Goal: Task Accomplishment & Management: Use online tool/utility

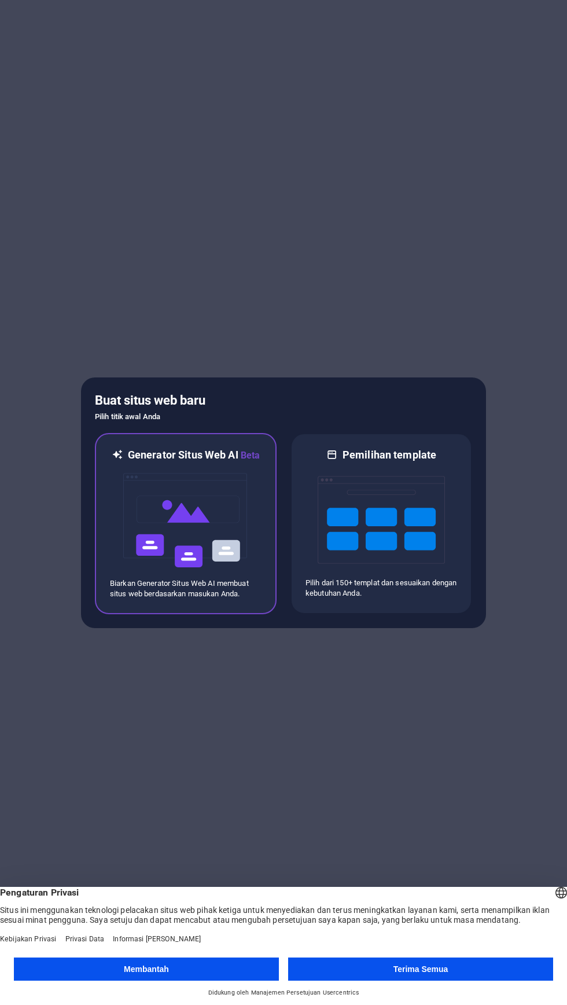
click at [210, 510] on img at bounding box center [185, 520] width 127 height 116
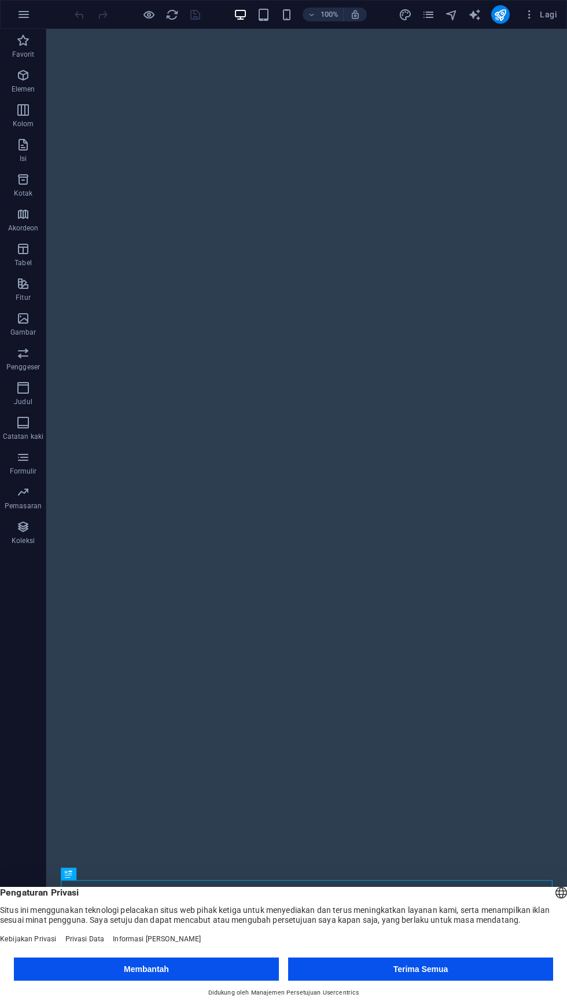
click at [372, 975] on button "Terima Semua" at bounding box center [420, 968] width 265 height 23
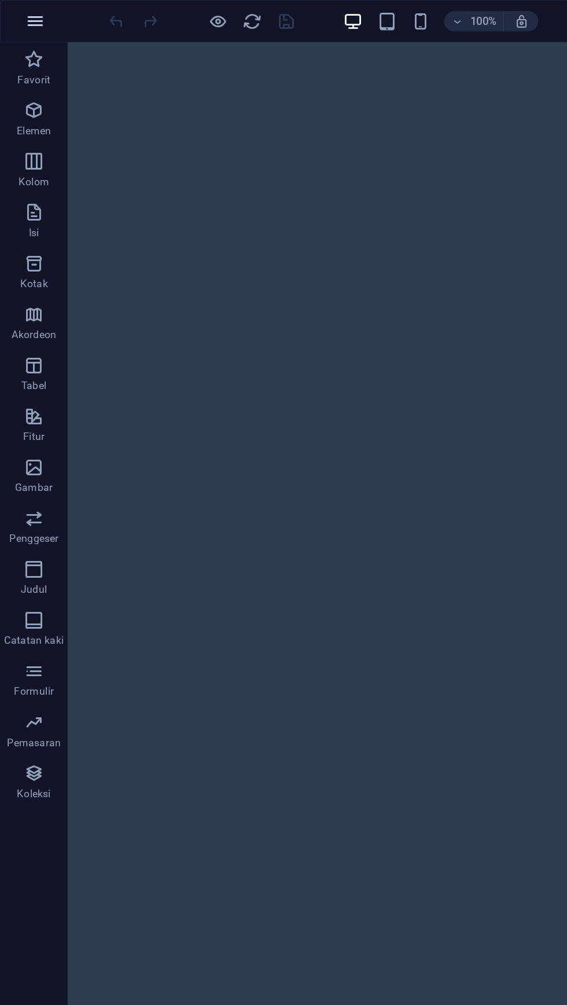
click at [20, 25] on button "button" at bounding box center [24, 15] width 28 height 28
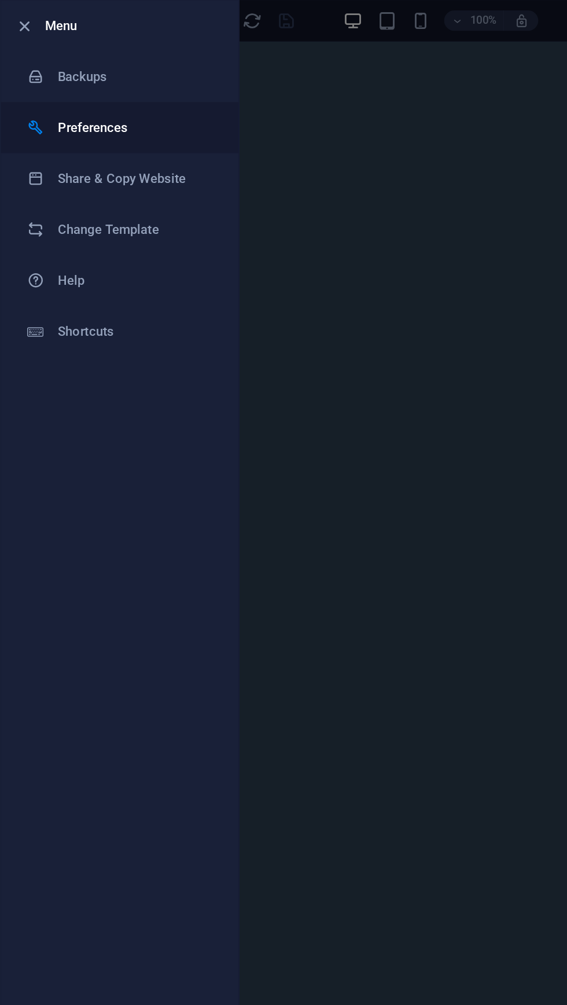
click at [40, 80] on h6 "Preferences" at bounding box center [92, 87] width 107 height 14
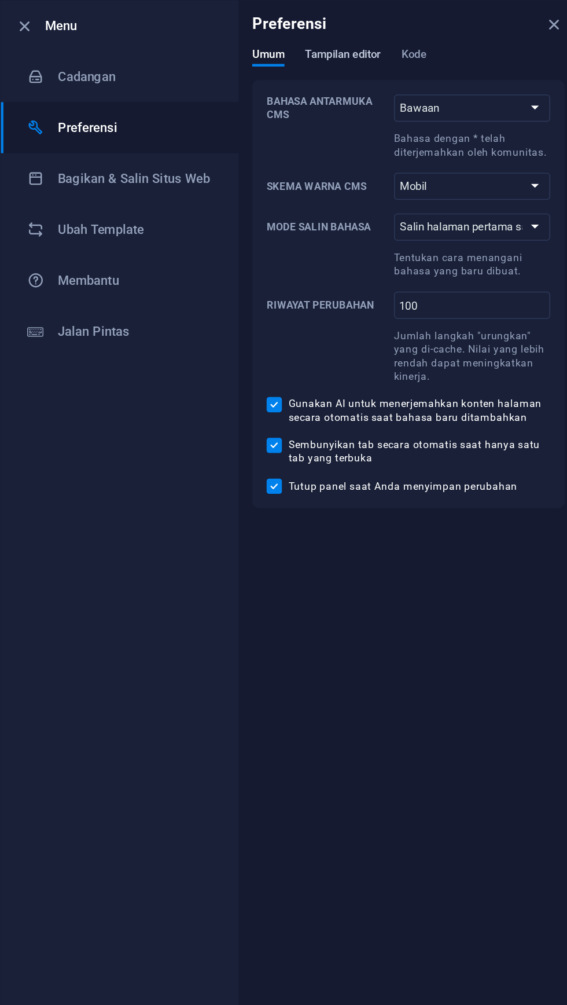
click at [240, 41] on font "Tampilan editor" at bounding box center [234, 37] width 52 height 9
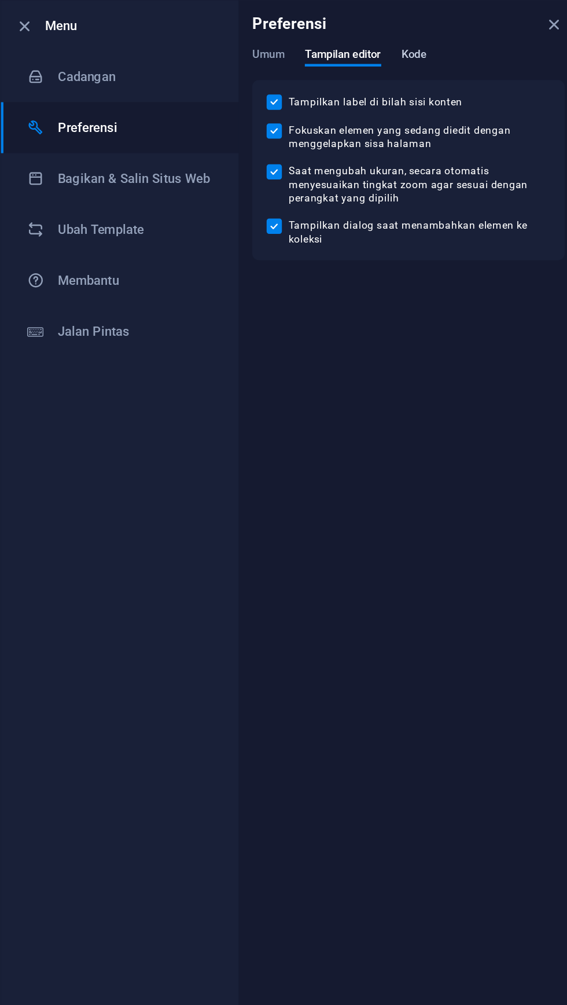
click at [291, 37] on font "Kode" at bounding box center [282, 37] width 17 height 9
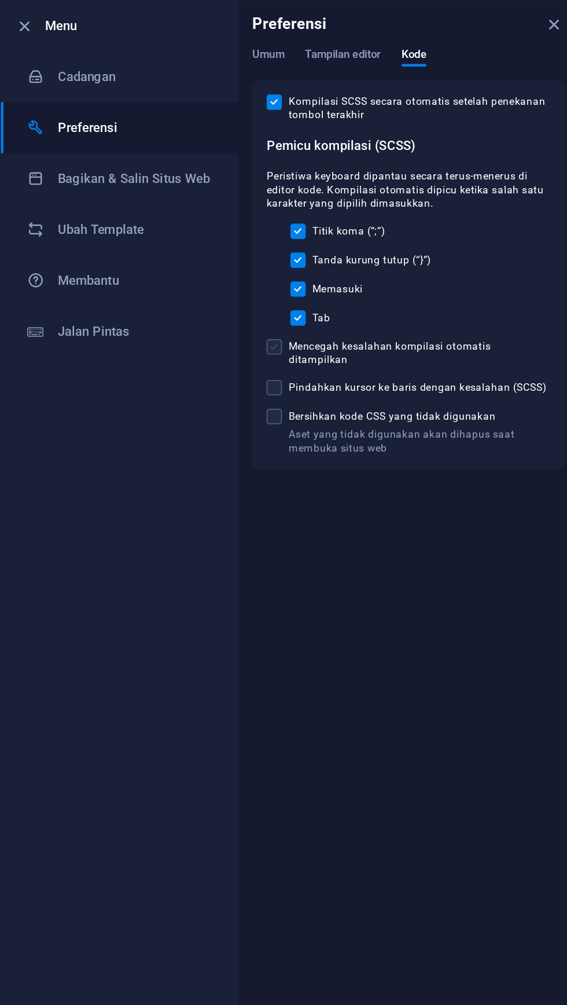
click at [191, 233] on span at bounding box center [187, 237] width 10 height 10
click at [191, 233] on input "Mencegah kesalahan kompilasi otomatis ditampilkan" at bounding box center [189, 237] width 15 height 10
checkbox input "true"
click at [192, 259] on span at bounding box center [187, 264] width 10 height 10
click at [192, 259] on input "Pindahkan kursor ke baris dengan kesalahan (SCSS)" at bounding box center [189, 264] width 15 height 10
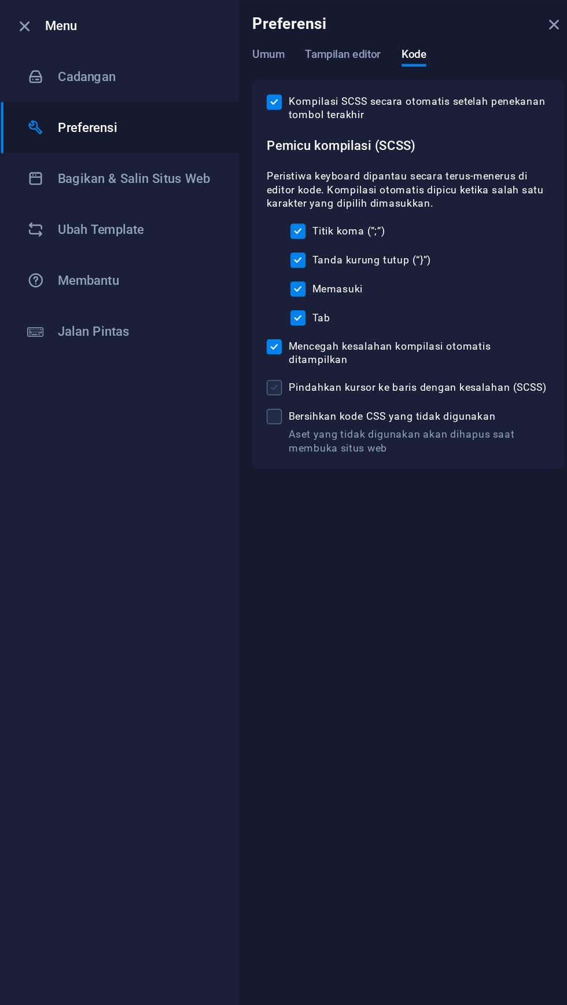
checkbox input "true"
click at [186, 279] on span at bounding box center [187, 284] width 10 height 10
click at [186, 279] on input "Aset yang tidak digunakan akan dihapus saat membuka situs web Bersihkan kode CS…" at bounding box center [189, 284] width 15 height 10
checkbox input "true"
click at [24, 56] on icon at bounding box center [25, 53] width 12 height 12
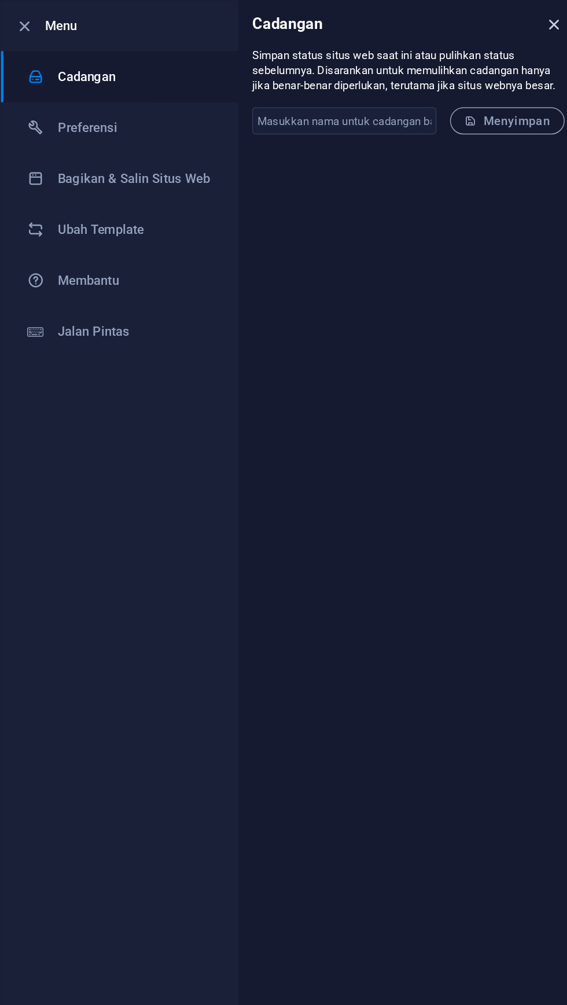
click at [376, 16] on icon "menutup" at bounding box center [378, 16] width 13 height 13
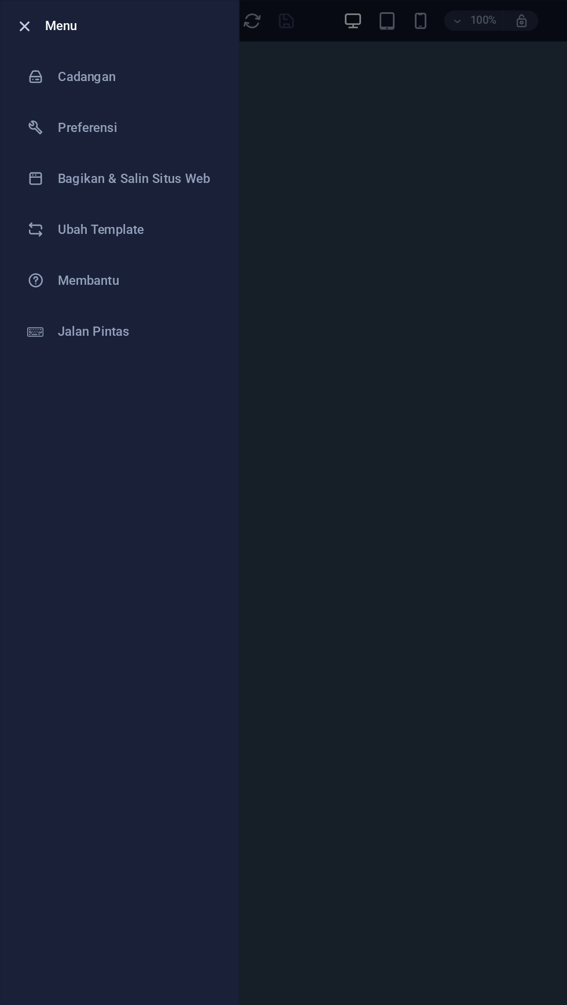
click at [10, 18] on span "button" at bounding box center [17, 18] width 14 height 13
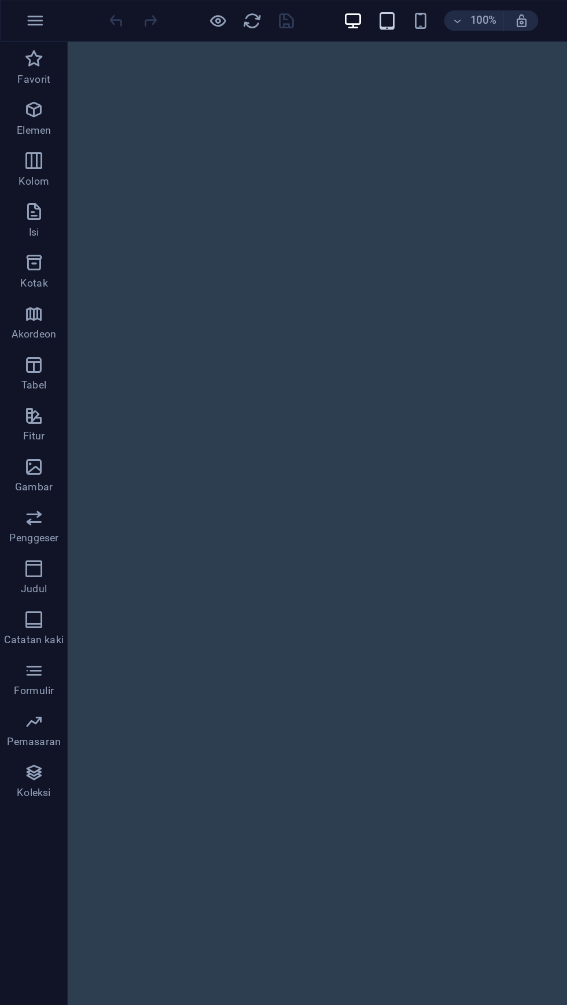
click at [265, 16] on icon "button" at bounding box center [263, 14] width 13 height 13
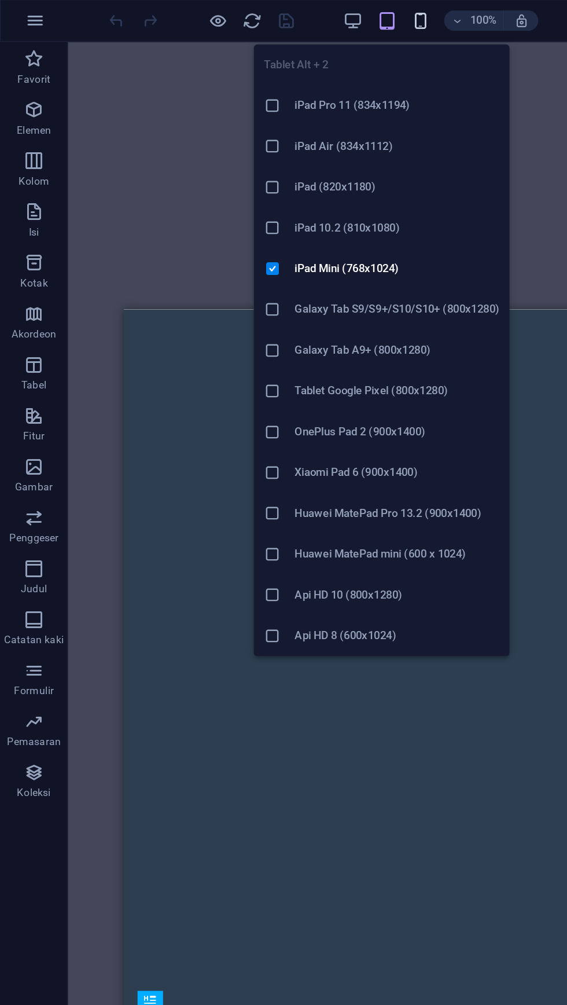
click at [291, 20] on icon "button" at bounding box center [286, 14] width 13 height 13
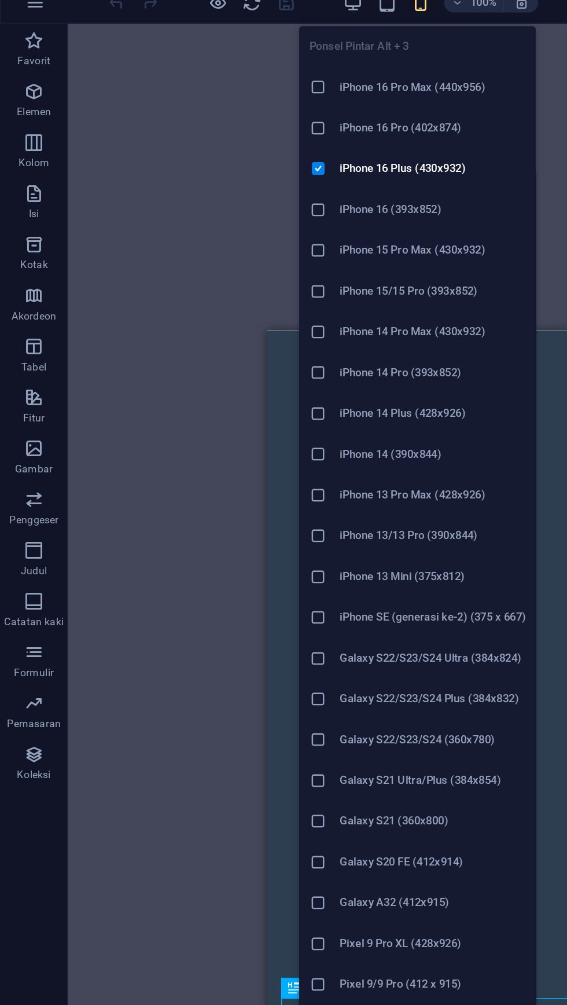
click at [214, 78] on icon at bounding box center [217, 73] width 12 height 12
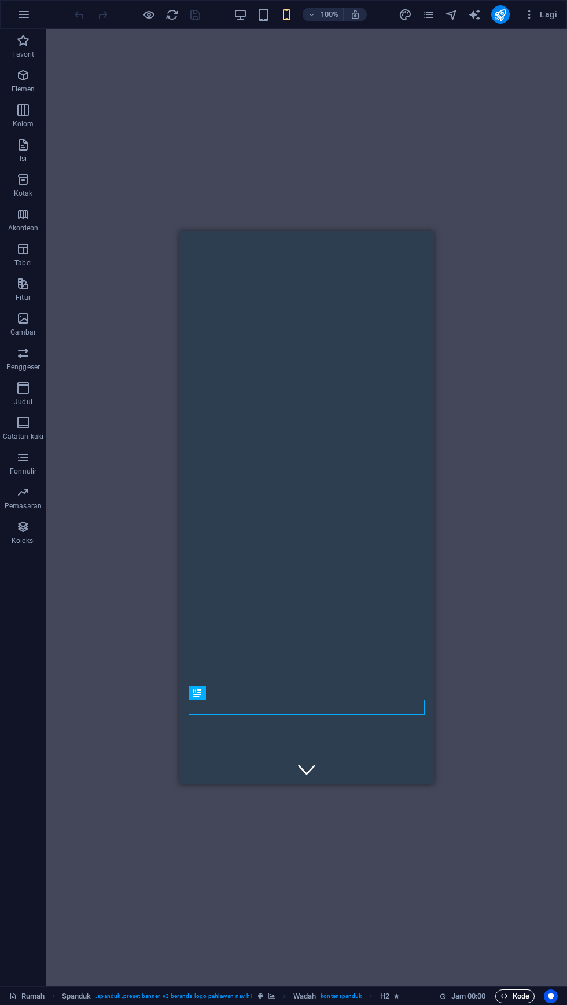
click at [507, 1000] on icon "button" at bounding box center [505, 996] width 8 height 8
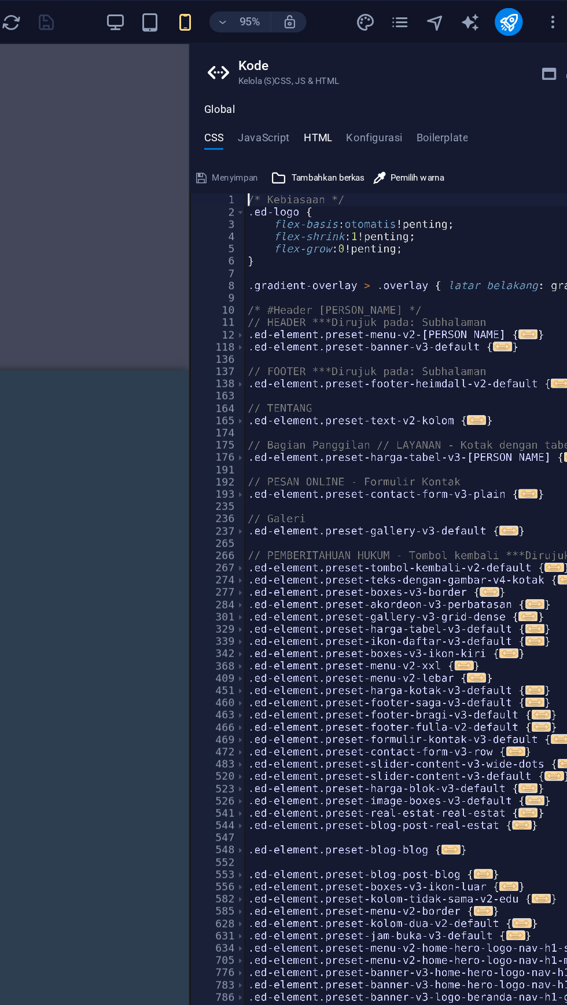
click at [376, 91] on font "HTML" at bounding box center [374, 91] width 19 height 8
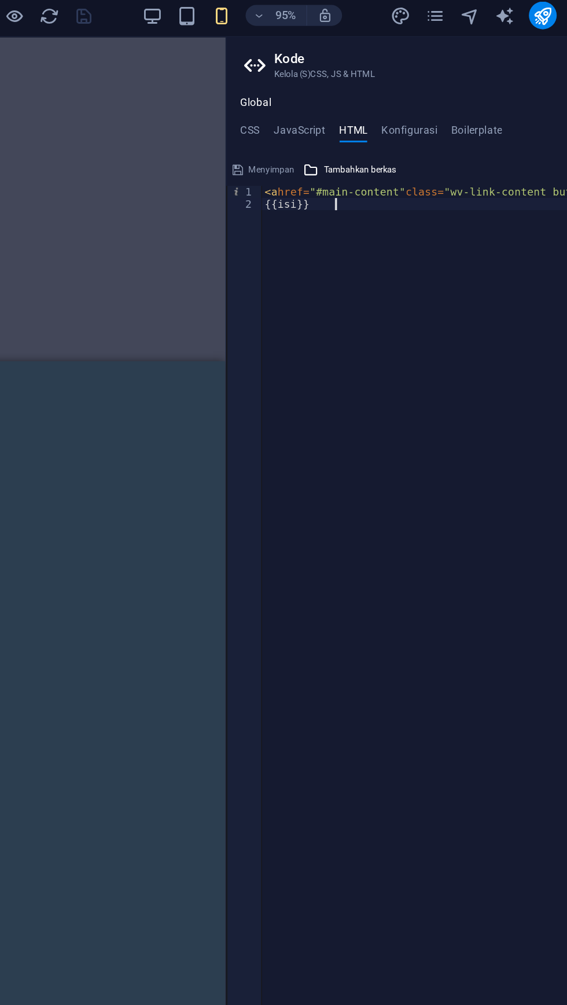
type textarea "{{content}}"
click at [366, 146] on div "< a href = "#main-content" class = "wv-link-content button" > Langsung ke konte…" at bounding box center [483, 565] width 340 height 875
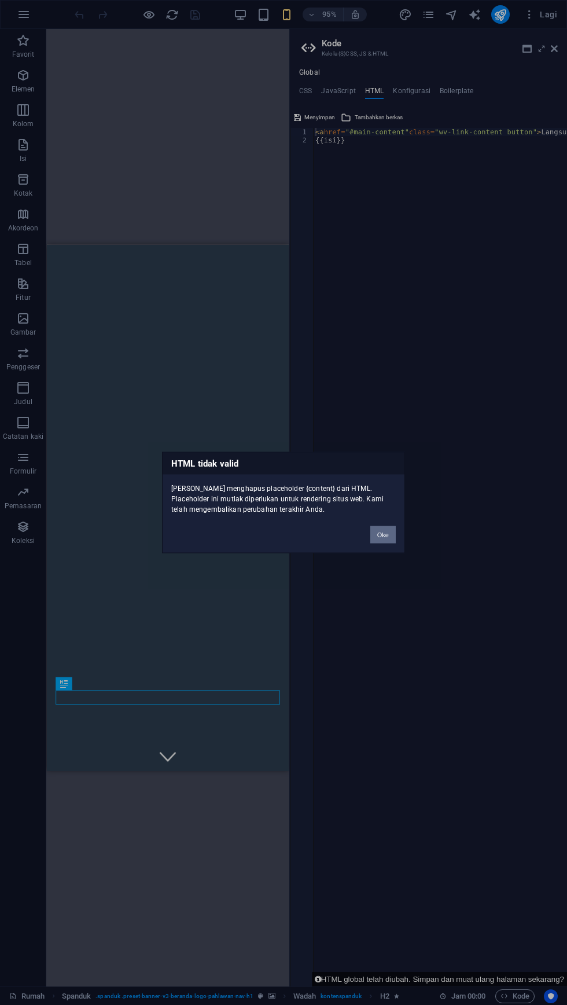
click at [389, 535] on button "Oke" at bounding box center [382, 534] width 25 height 17
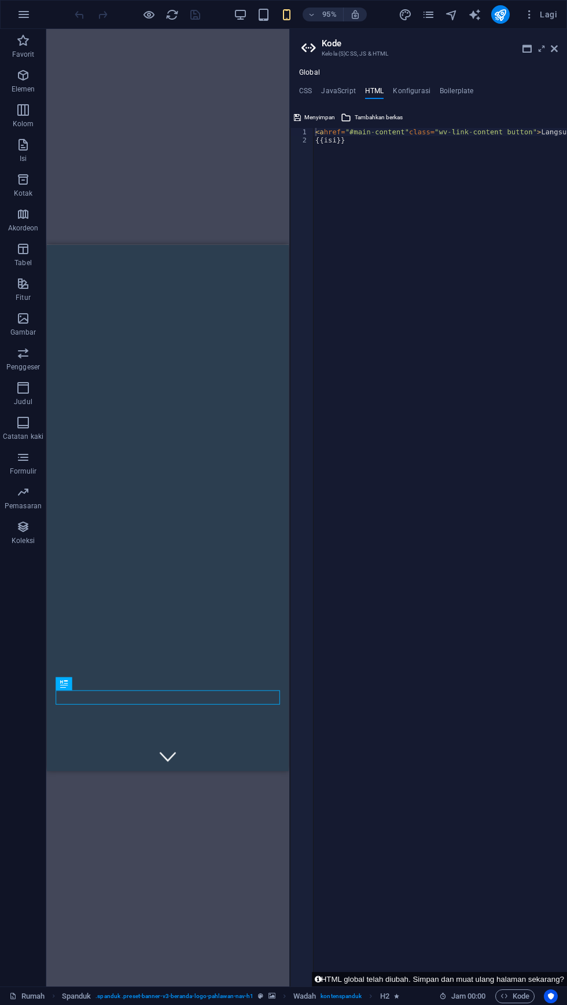
click at [365, 148] on div "< a href = "#main-content" class = "wv-link-content button" > Langsung ke konte…" at bounding box center [483, 565] width 340 height 875
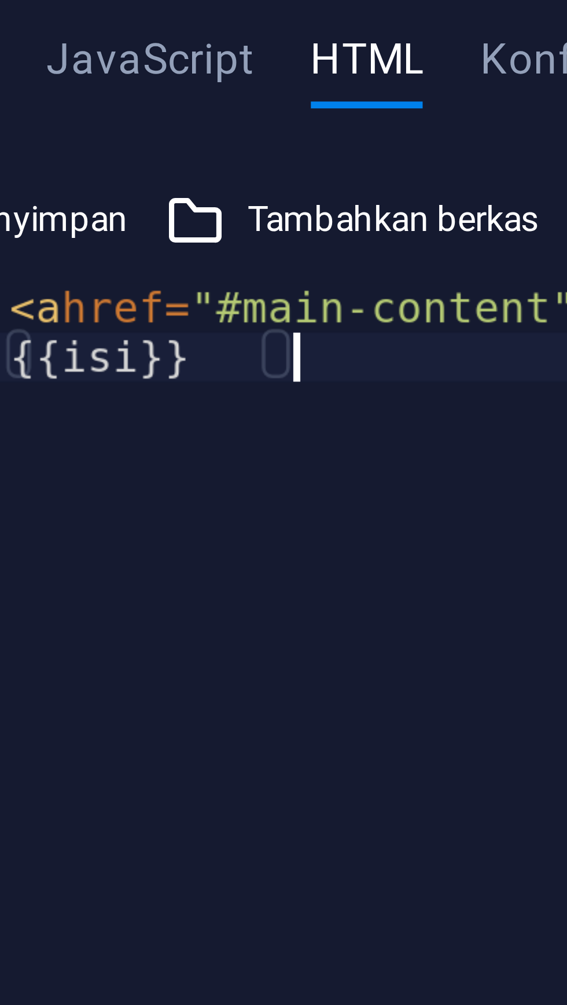
type textarea "<a href="#main-content" class="wv-link-content button">Skip to main content</a>"
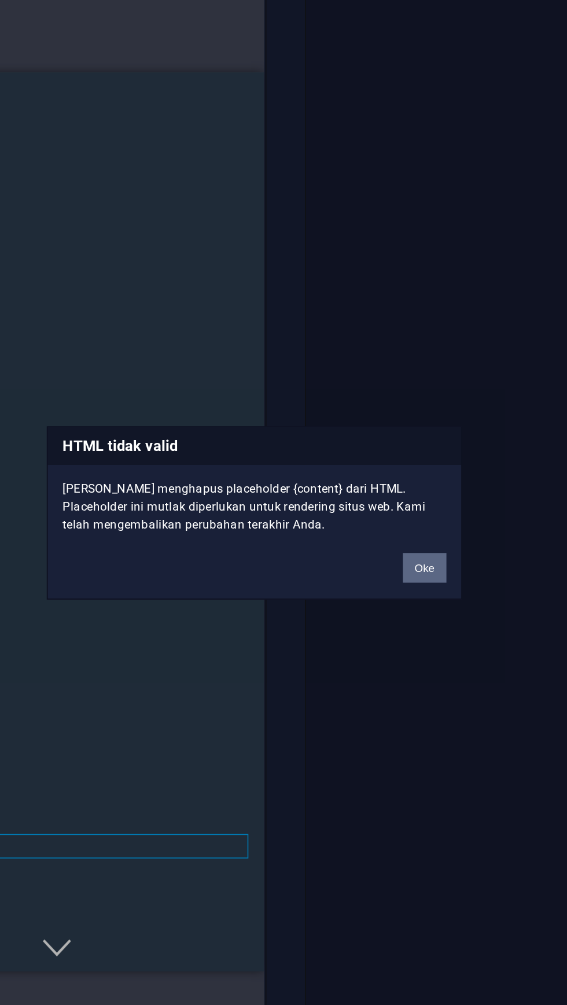
click at [387, 536] on font "Oke" at bounding box center [383, 534] width 12 height 7
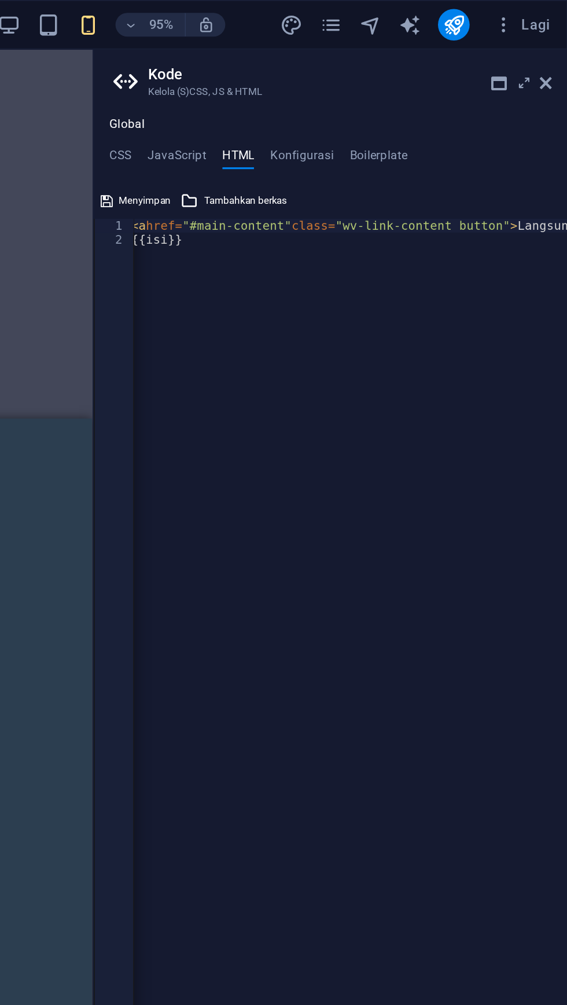
scroll to position [0, 0]
click at [374, 116] on font "Tambahkan berkas" at bounding box center [379, 117] width 48 height 6
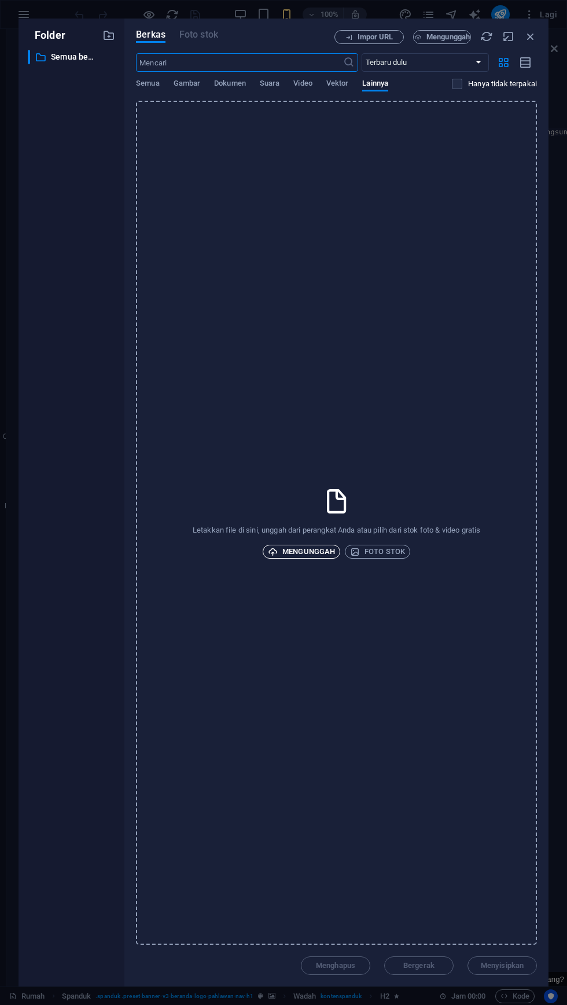
click at [286, 556] on font "Mengunggah" at bounding box center [308, 552] width 53 height 14
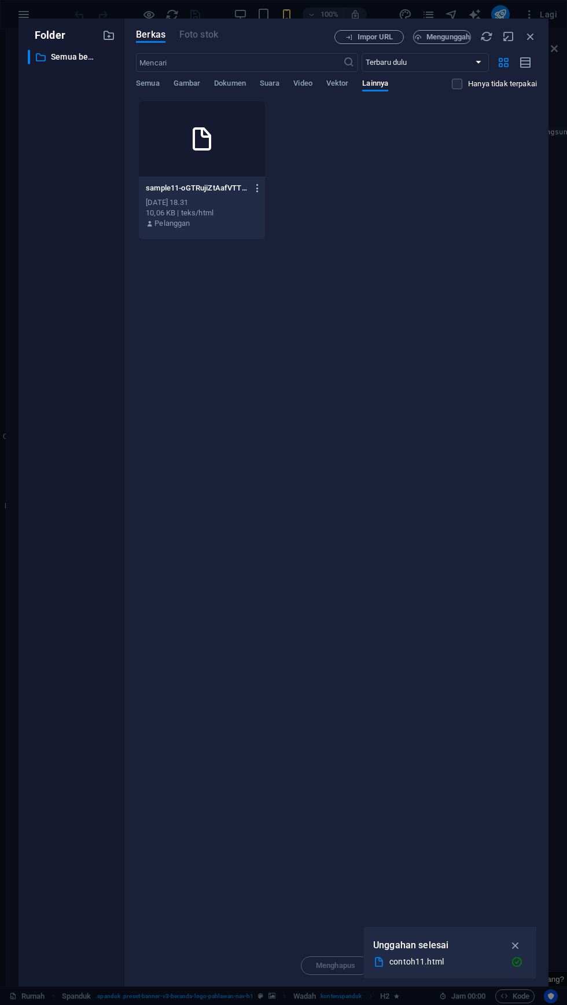
click at [262, 185] on icon "button" at bounding box center [257, 188] width 11 height 10
click at [248, 418] on h6 "Menghapus" at bounding box center [273, 413] width 67 height 14
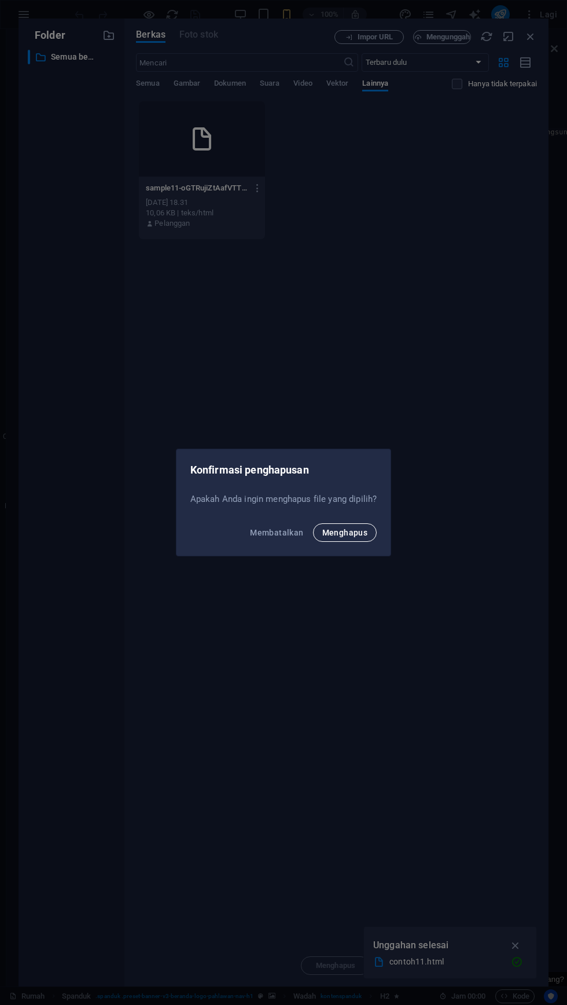
click at [360, 537] on font "Menghapus" at bounding box center [345, 532] width 46 height 9
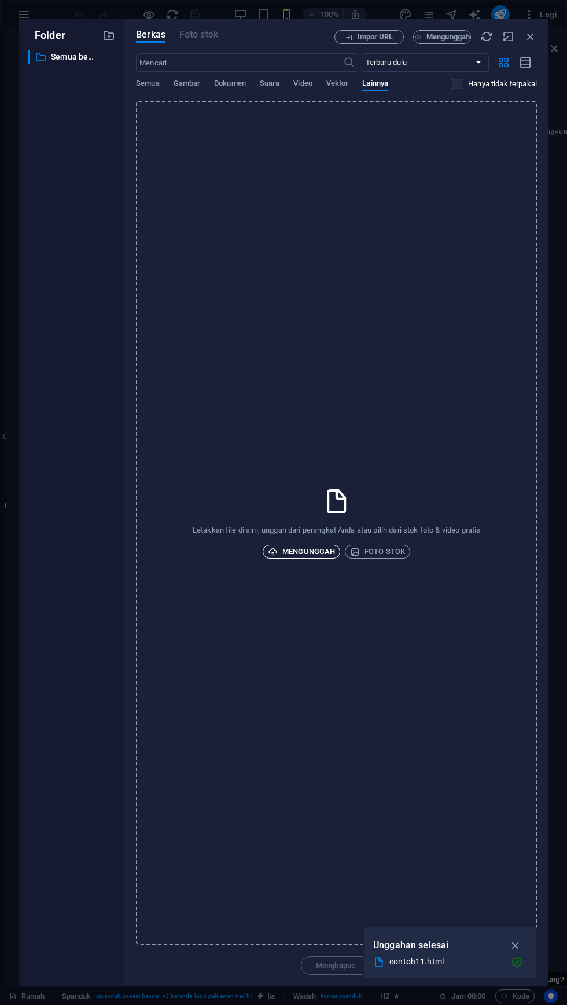
click at [301, 557] on font "Mengunggah" at bounding box center [308, 552] width 53 height 14
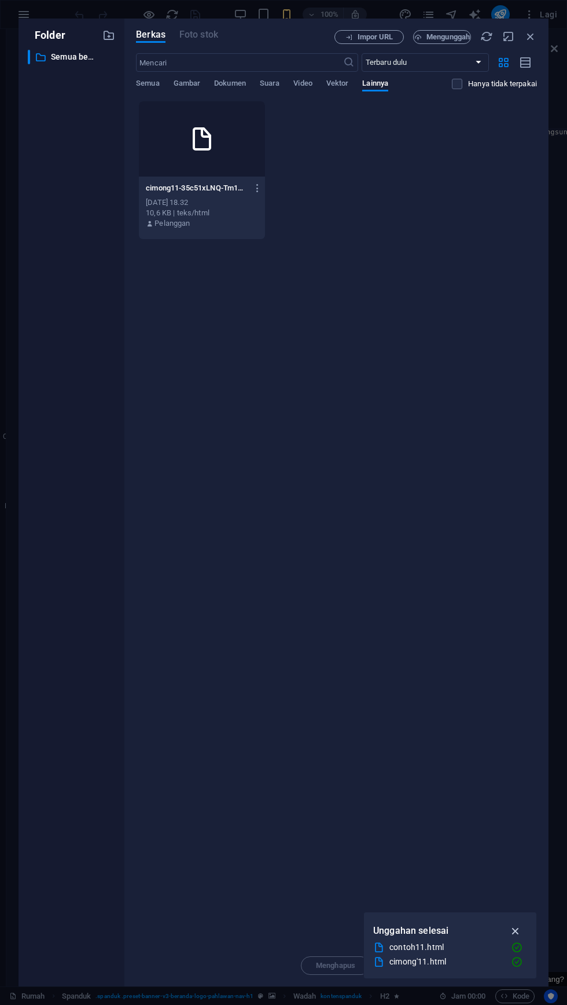
click at [519, 923] on button "button" at bounding box center [516, 930] width 23 height 19
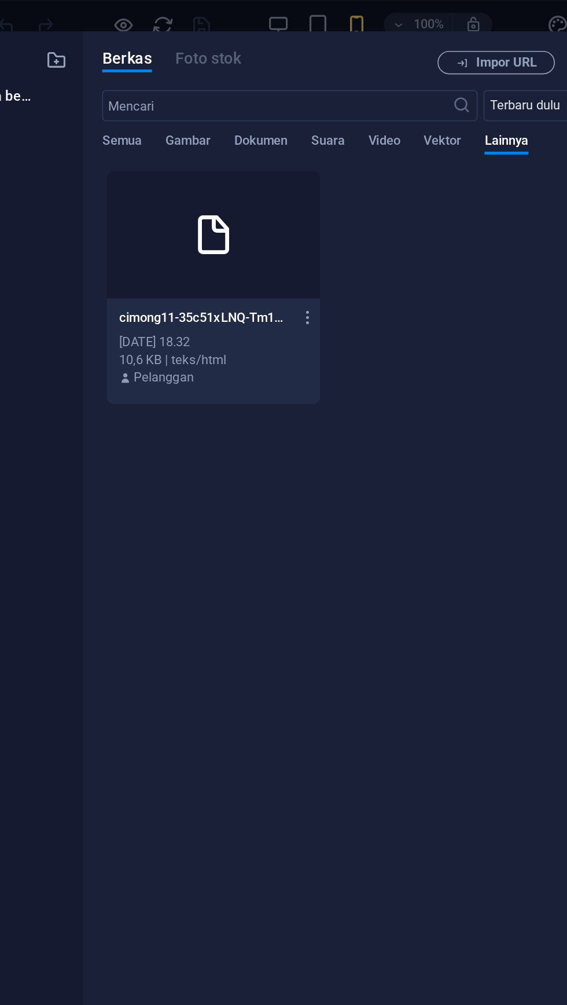
click at [169, 207] on div "[DATE] 18.32" at bounding box center [202, 202] width 112 height 10
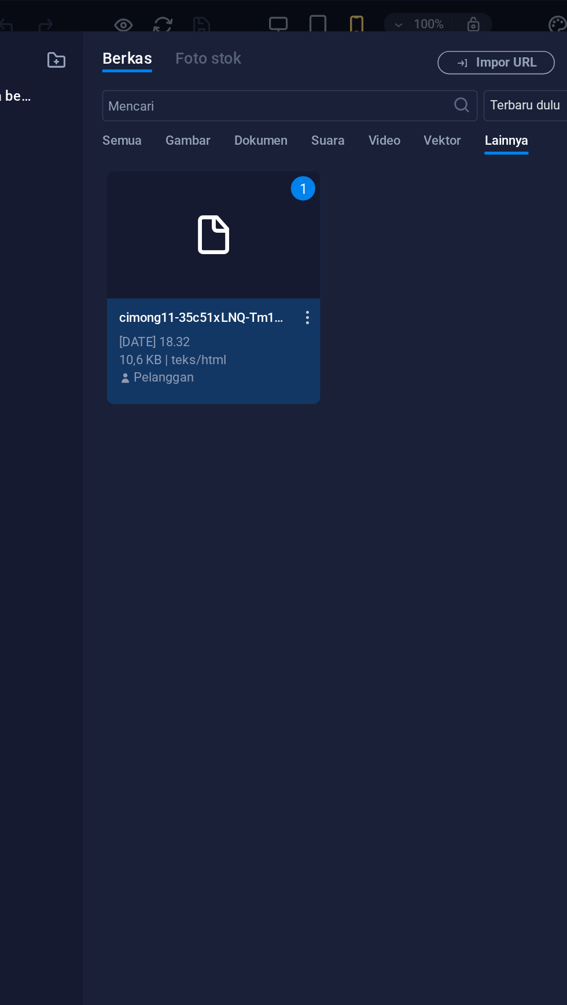
click at [259, 190] on icon "button" at bounding box center [257, 188] width 11 height 10
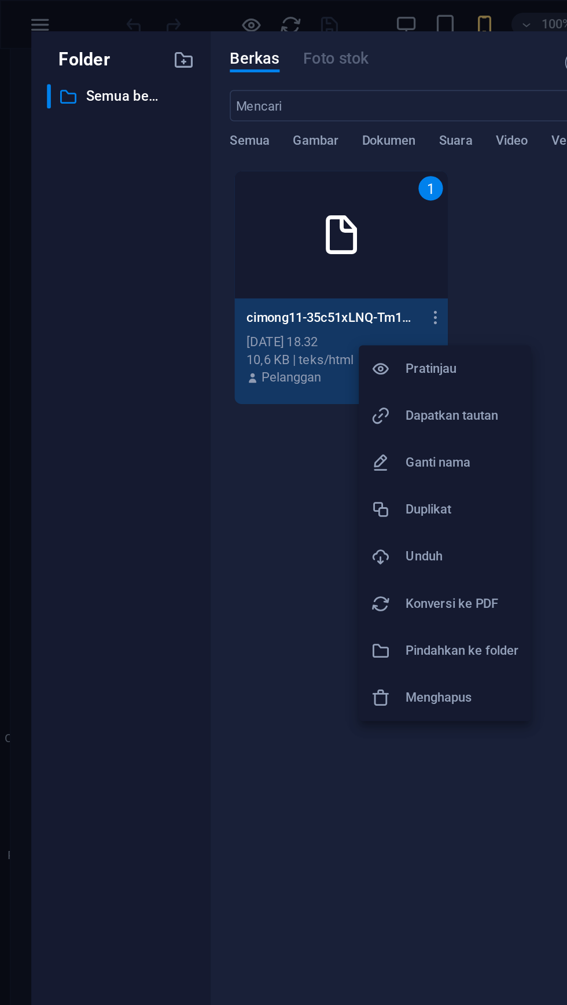
click at [270, 216] on font "Pratinjau" at bounding box center [255, 218] width 30 height 9
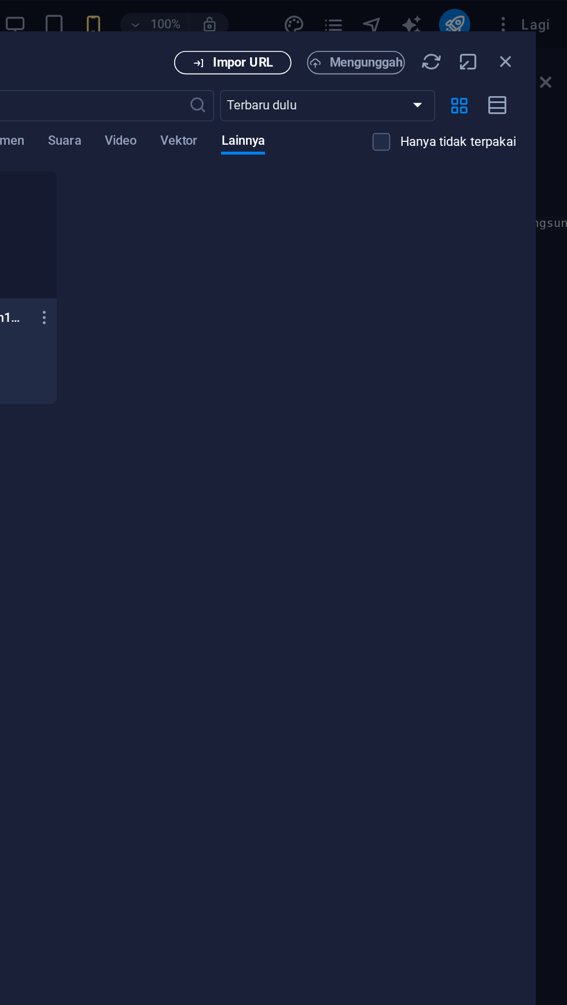
click at [375, 38] on font "Impor URL" at bounding box center [376, 36] width 36 height 9
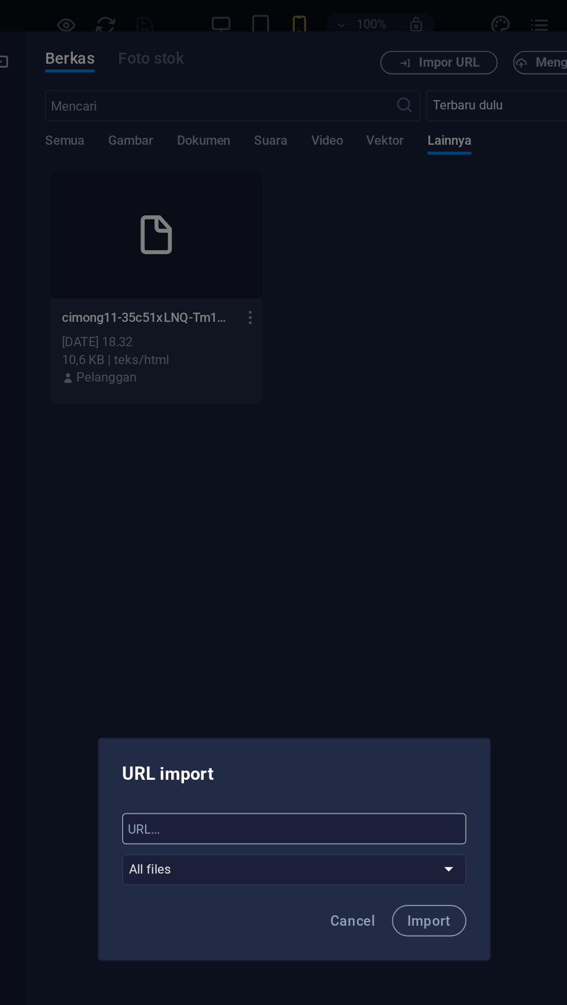
click at [209, 494] on input "text" at bounding box center [284, 490] width 204 height 19
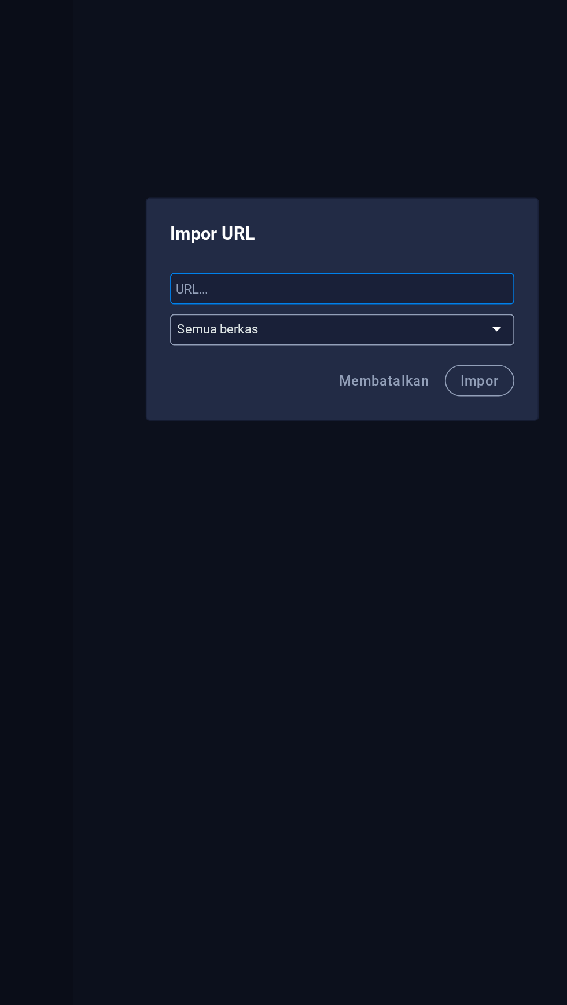
click at [381, 512] on select "Semua berkas" at bounding box center [284, 514] width 204 height 19
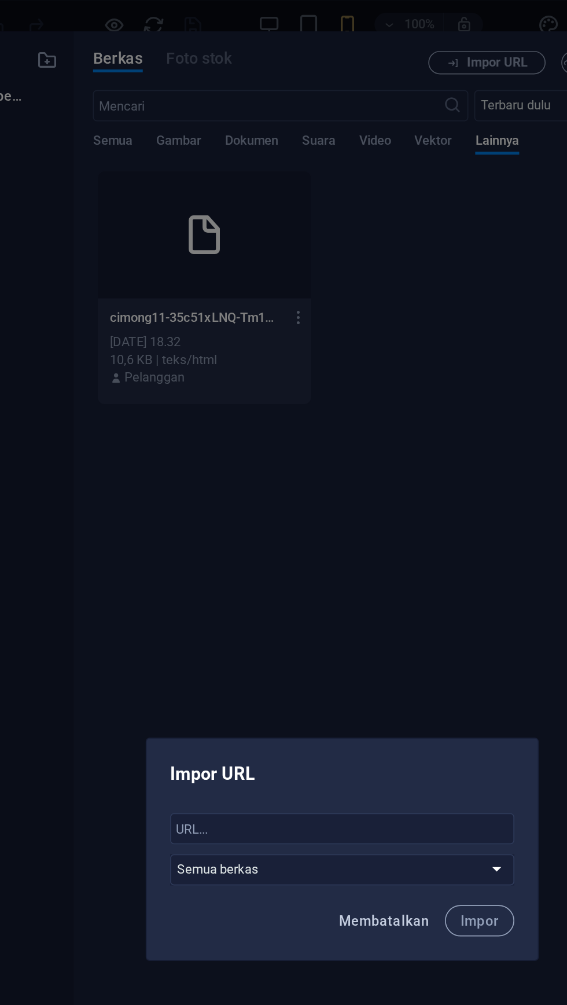
click at [317, 545] on font "Membatalkan" at bounding box center [308, 544] width 53 height 9
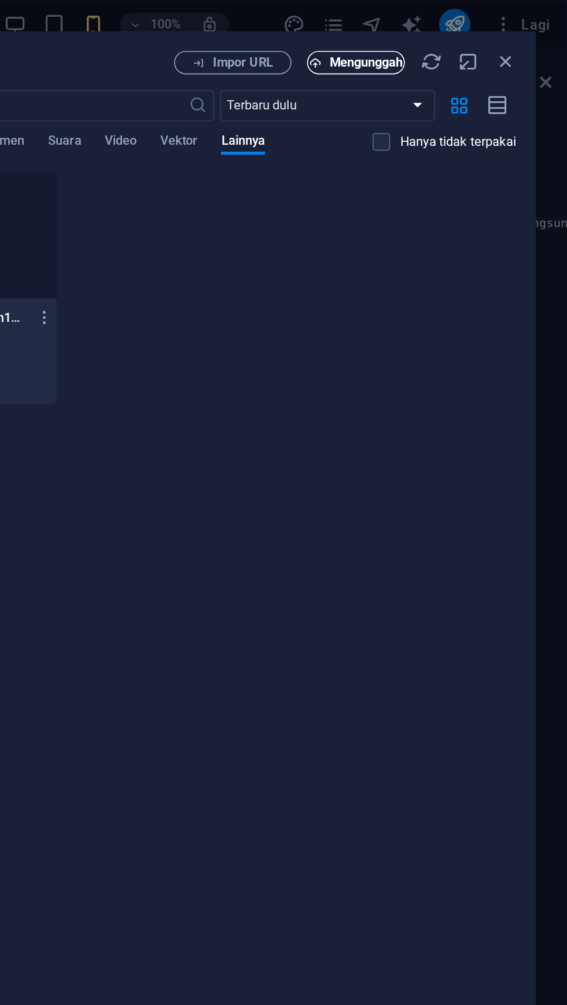
click at [440, 37] on font "Mengunggah" at bounding box center [448, 36] width 43 height 9
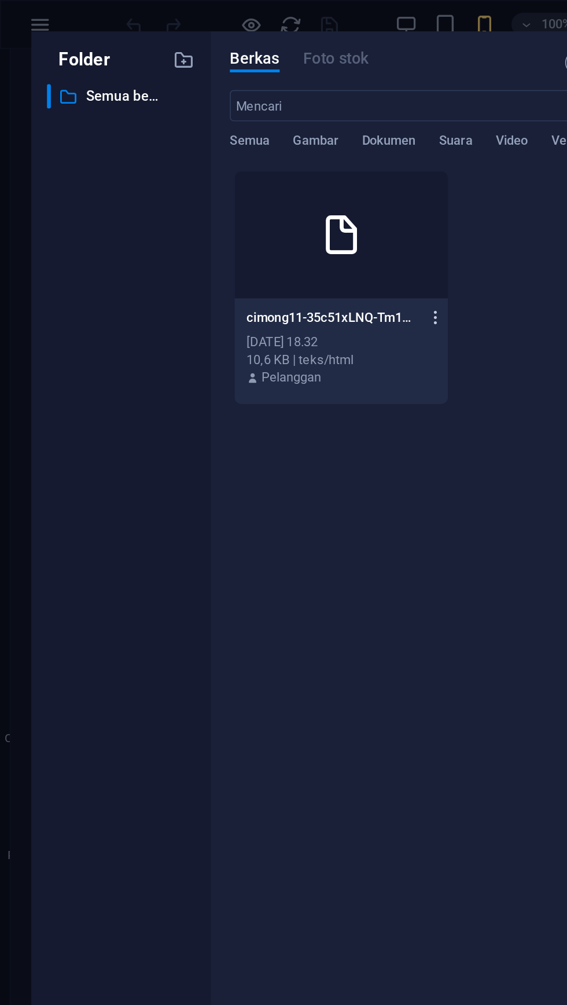
click at [259, 188] on icon "button" at bounding box center [257, 188] width 11 height 10
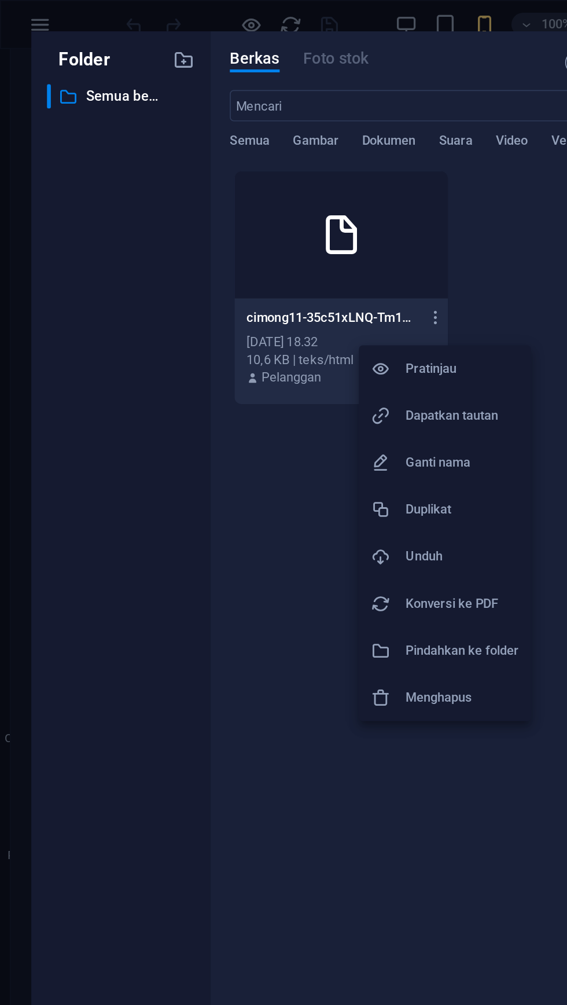
click at [272, 248] on font "Dapatkan tautan" at bounding box center [267, 245] width 54 height 9
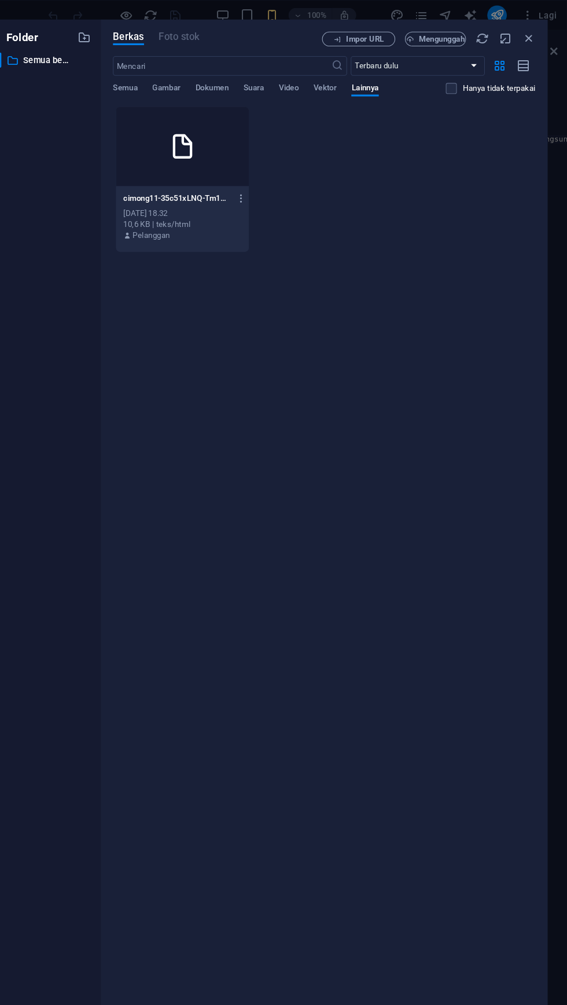
click at [264, 197] on div "cimong11-35c51xLNQ-Tm1XbPzquWMQ.html cimong11-35c51xLNQ-Tm1XbPzquWMQ.html [DATE…" at bounding box center [202, 206] width 126 height 59
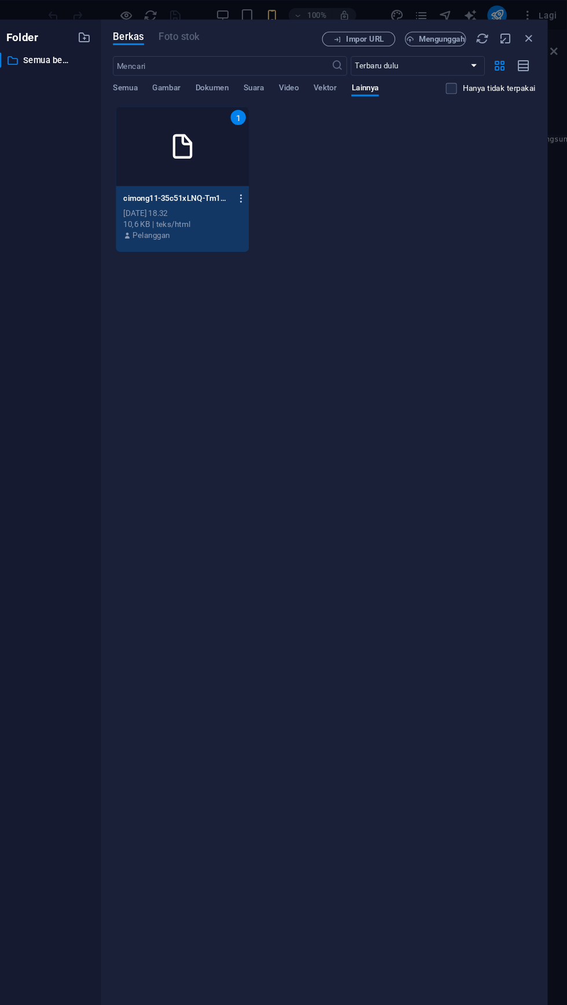
click at [259, 188] on icon "button" at bounding box center [257, 188] width 11 height 10
click at [279, 260] on li "Ganti nama" at bounding box center [263, 274] width 102 height 28
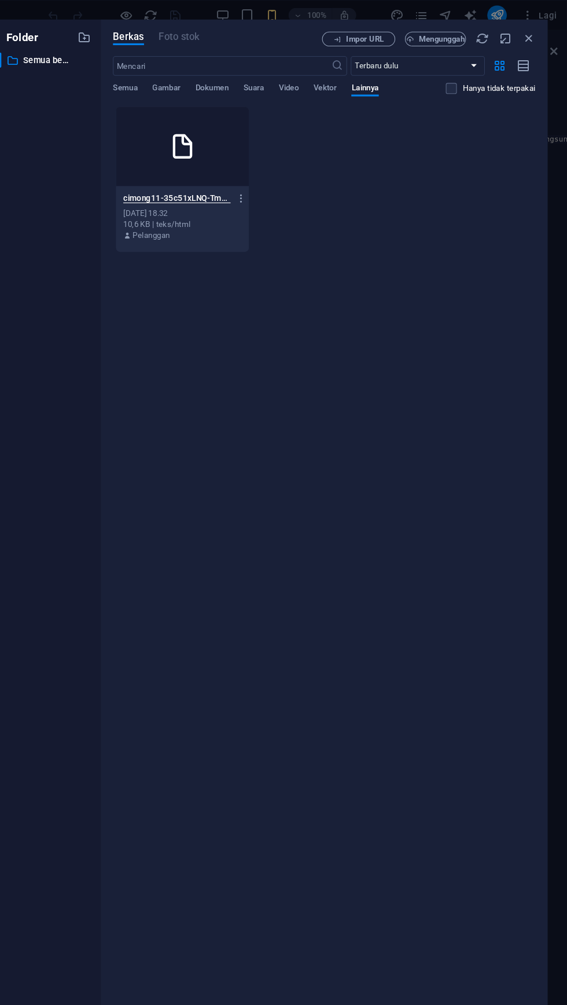
scroll to position [0, 56]
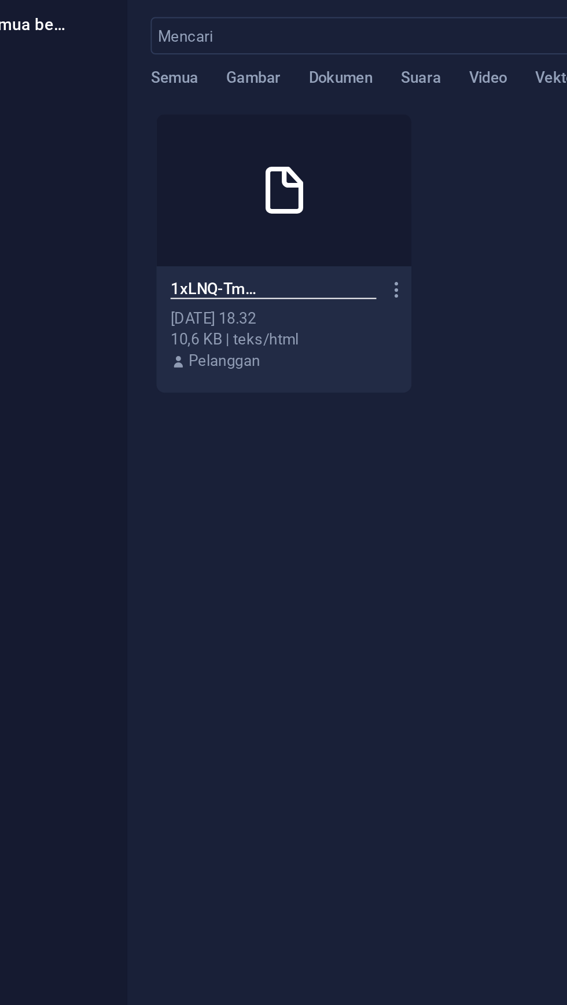
click at [231, 190] on body "Teks asli Beri rating terjemahan ini Masukan Anda akan digunakan untuk membantu…" at bounding box center [283, 502] width 567 height 1005
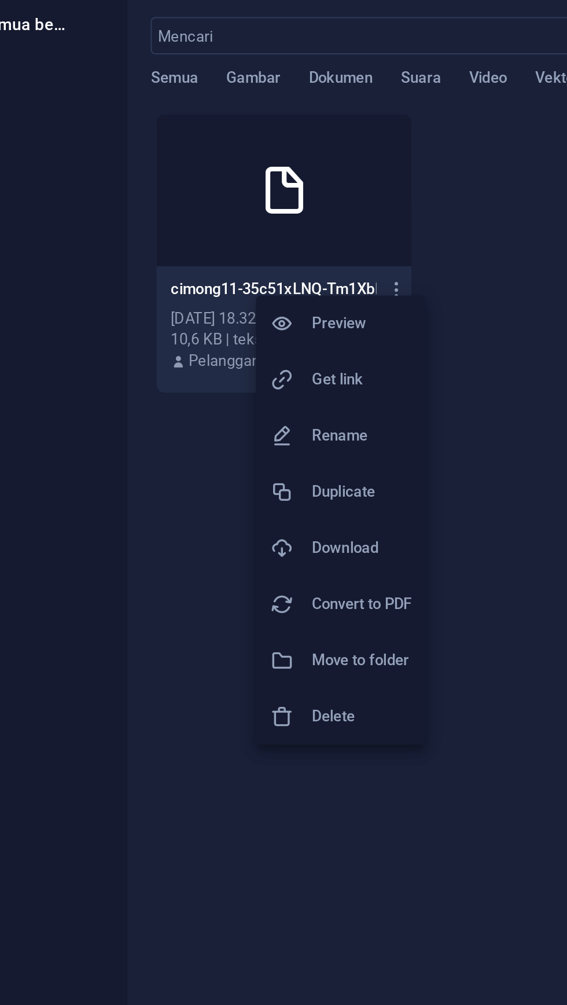
scroll to position [0, 0]
click at [246, 259] on font "Ganti nama" at bounding box center [235, 260] width 38 height 9
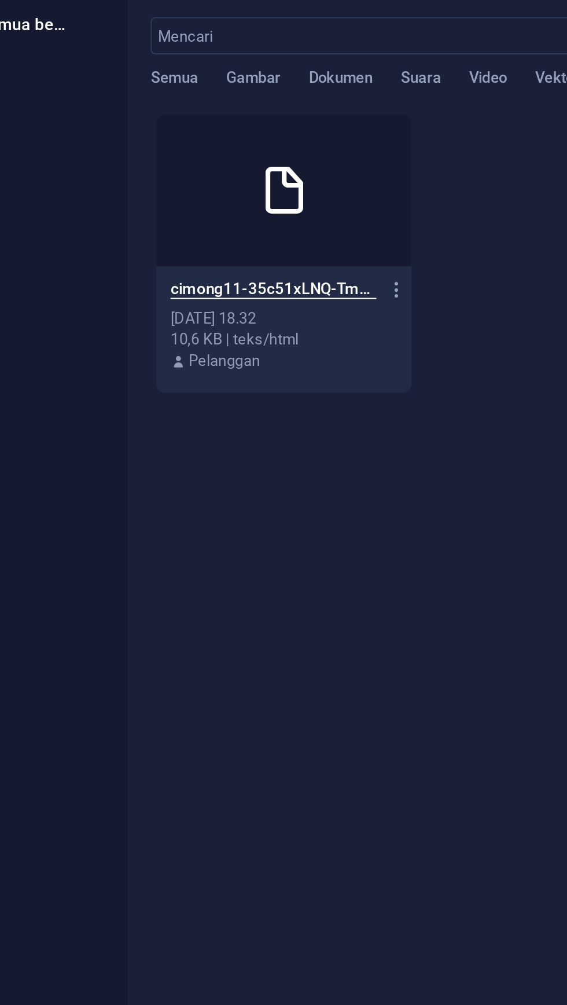
click at [227, 191] on body "Teks asli Beri rating terjemahan ini Masukan Anda akan digunakan untuk membantu…" at bounding box center [283, 502] width 567 height 1005
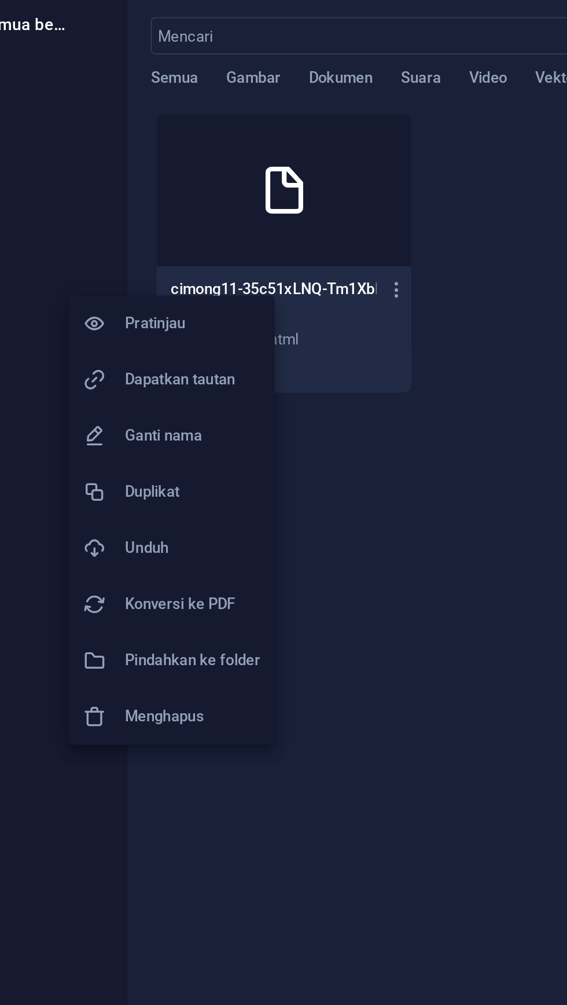
click at [232, 192] on div at bounding box center [283, 502] width 567 height 1005
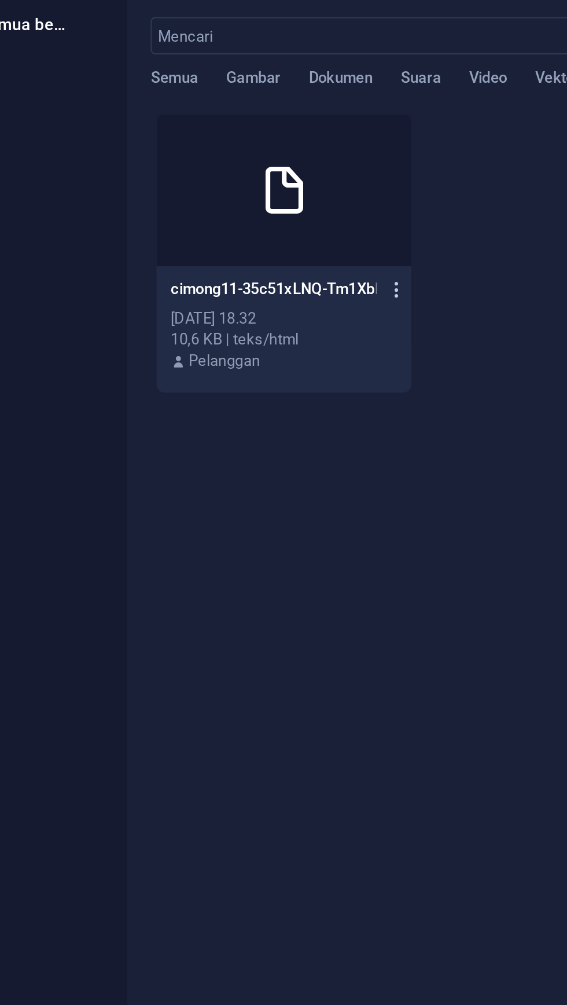
click at [259, 192] on icon "button" at bounding box center [257, 188] width 11 height 10
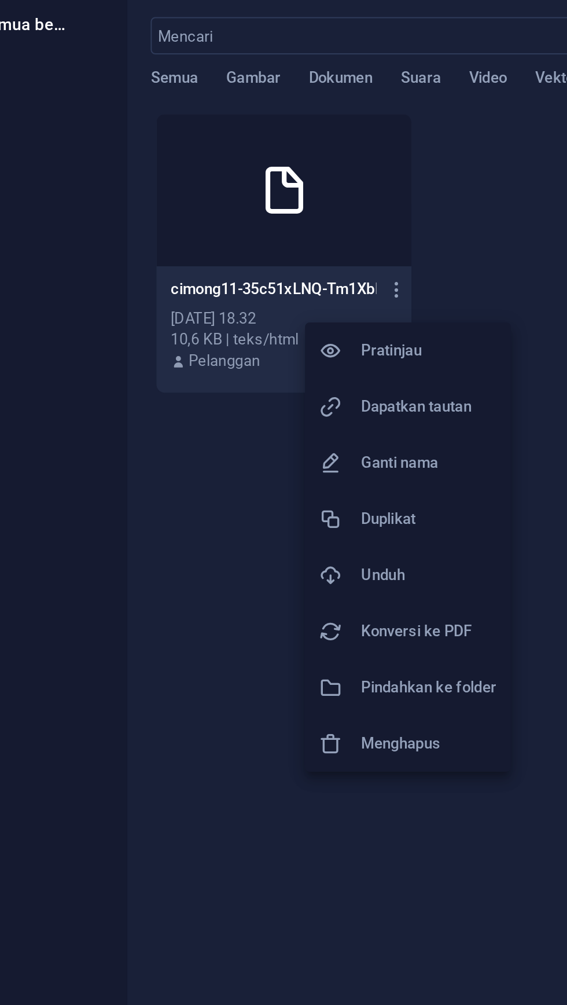
click at [255, 247] on font "Dapatkan tautan" at bounding box center [267, 245] width 54 height 9
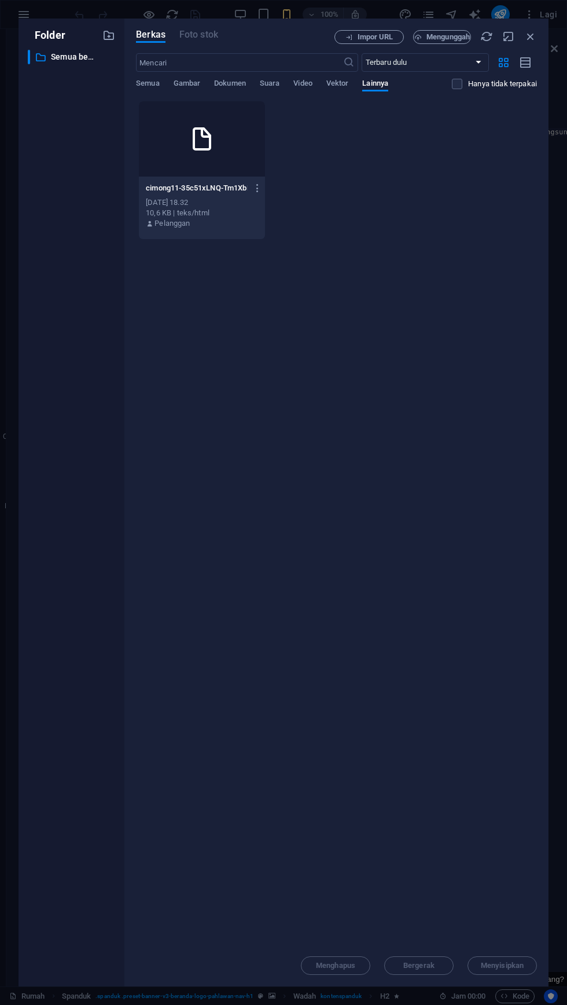
click at [554, 49] on div "Folder ​ All files Semua berkas Berkas Foto stok Impor URL Mengunggah ​ Terbaru…" at bounding box center [283, 502] width 567 height 1005
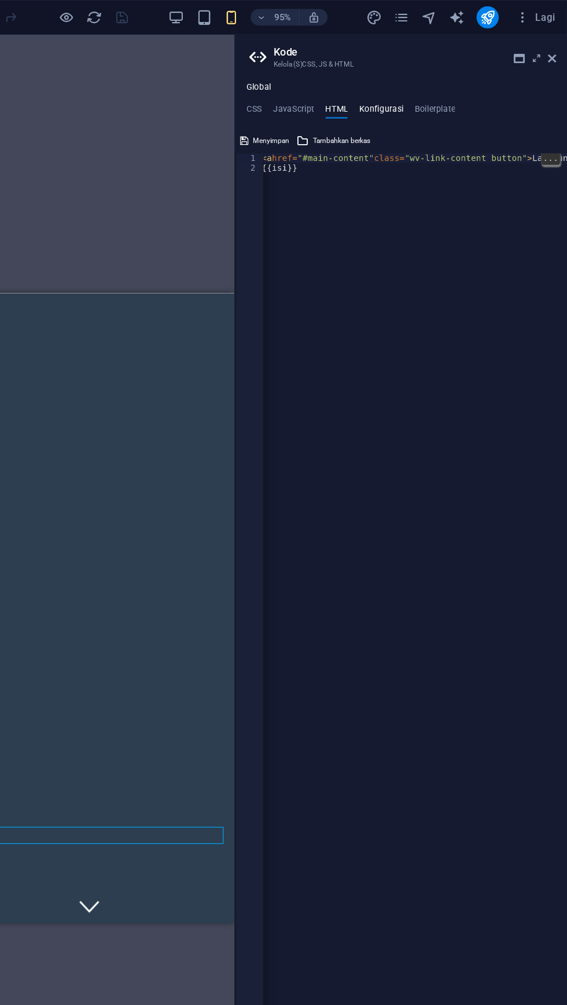
click at [411, 87] on font "Konfigurasi" at bounding box center [412, 91] width 38 height 8
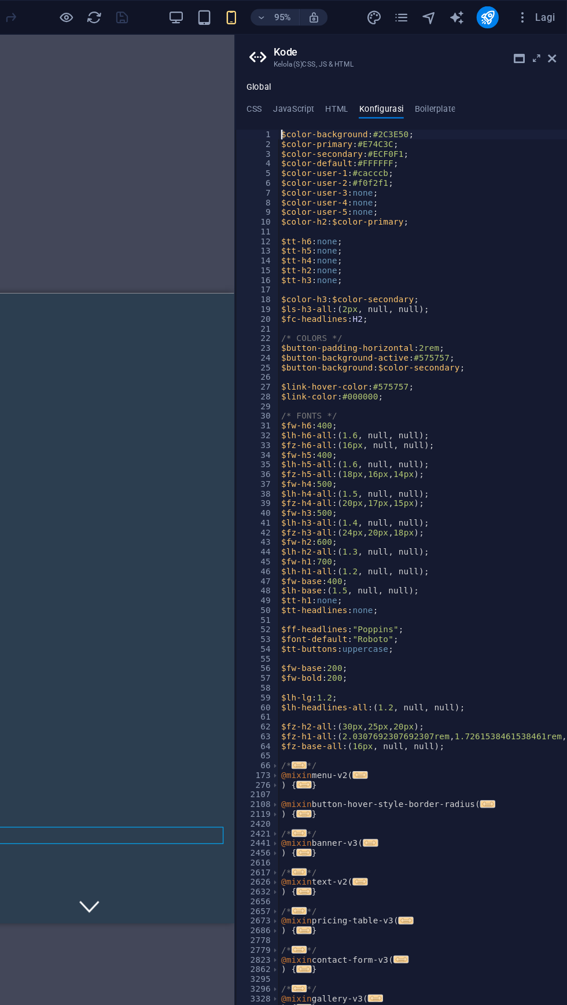
type textarea "$color-background: #2C3E50;"
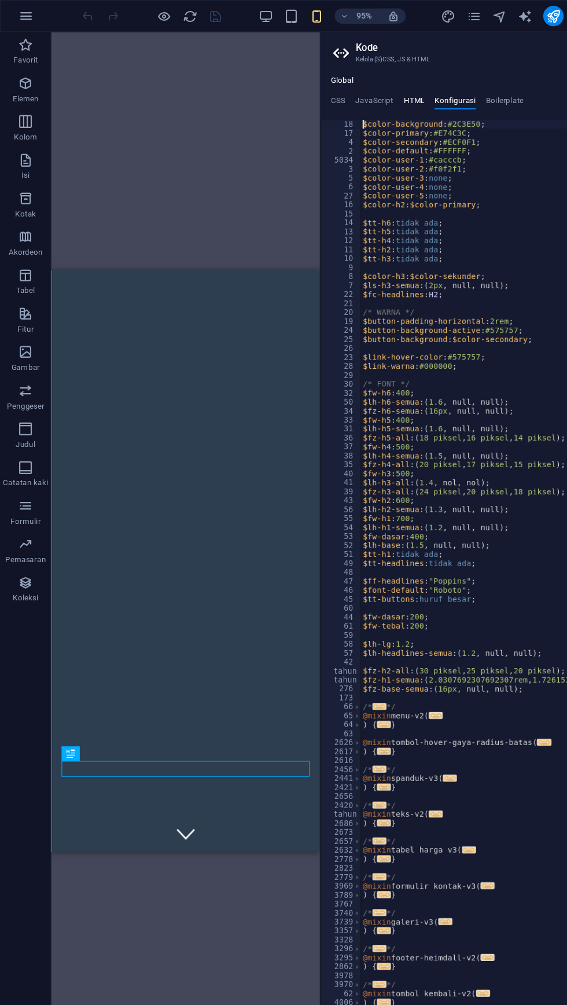
click at [374, 92] on font "HTML" at bounding box center [374, 91] width 19 height 8
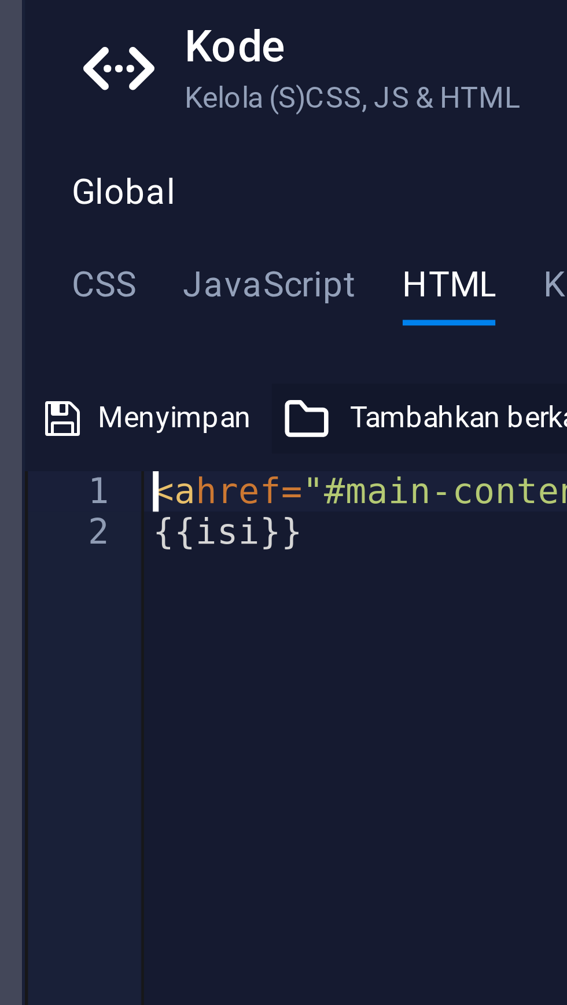
click at [382, 115] on font "Tambahkan berkas" at bounding box center [379, 117] width 48 height 6
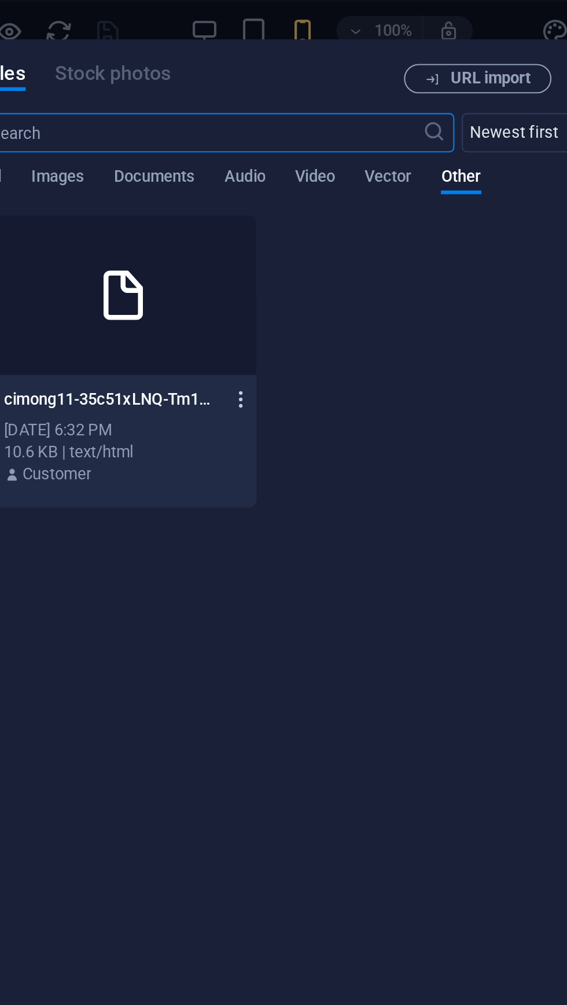
click at [256, 183] on icon "button" at bounding box center [257, 188] width 11 height 10
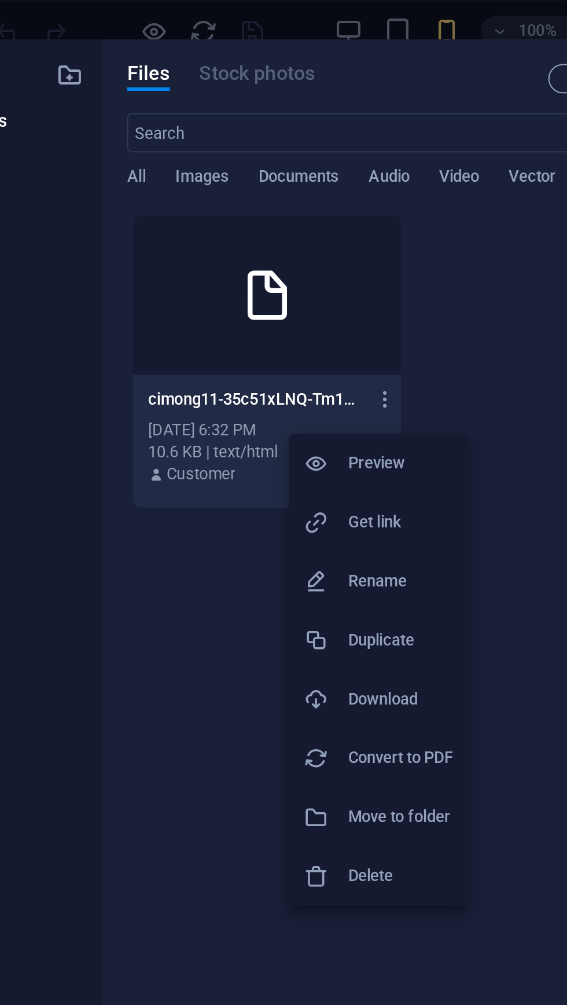
click at [248, 214] on h6 "Preview" at bounding box center [264, 218] width 49 height 14
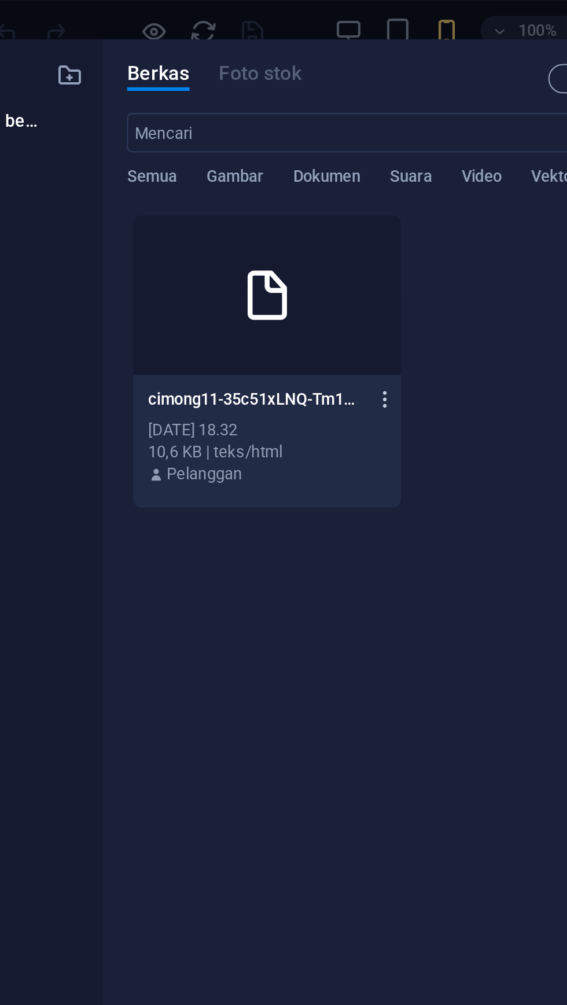
click at [258, 188] on icon "button" at bounding box center [257, 188] width 11 height 10
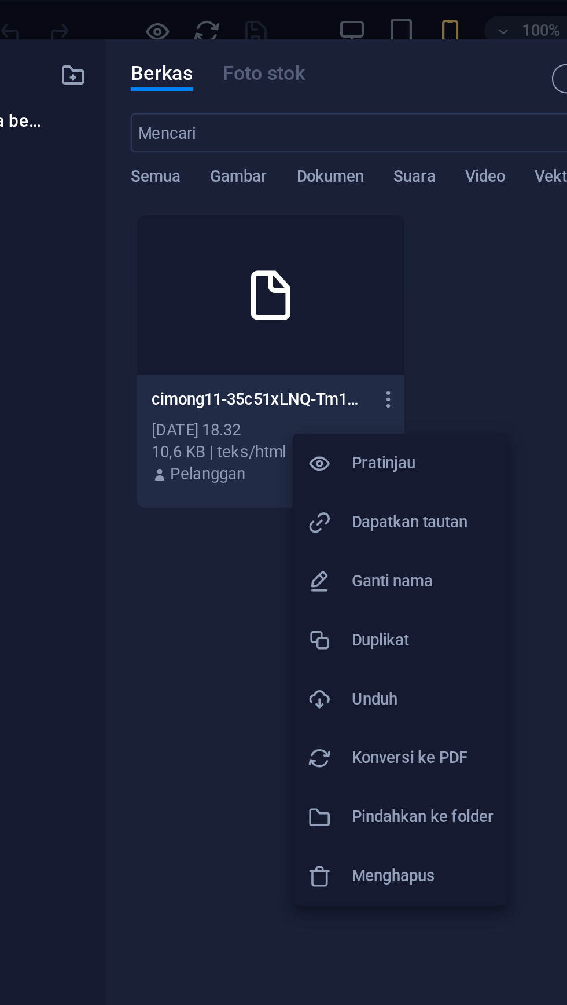
click at [262, 413] on font "Menghapus" at bounding box center [259, 412] width 39 height 9
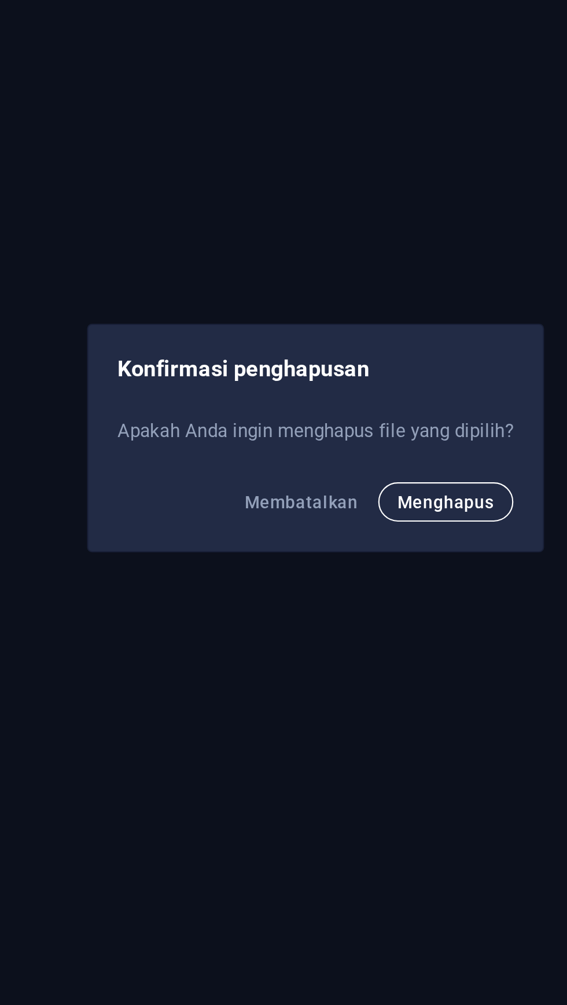
click at [355, 536] on font "Menghapus" at bounding box center [345, 532] width 46 height 9
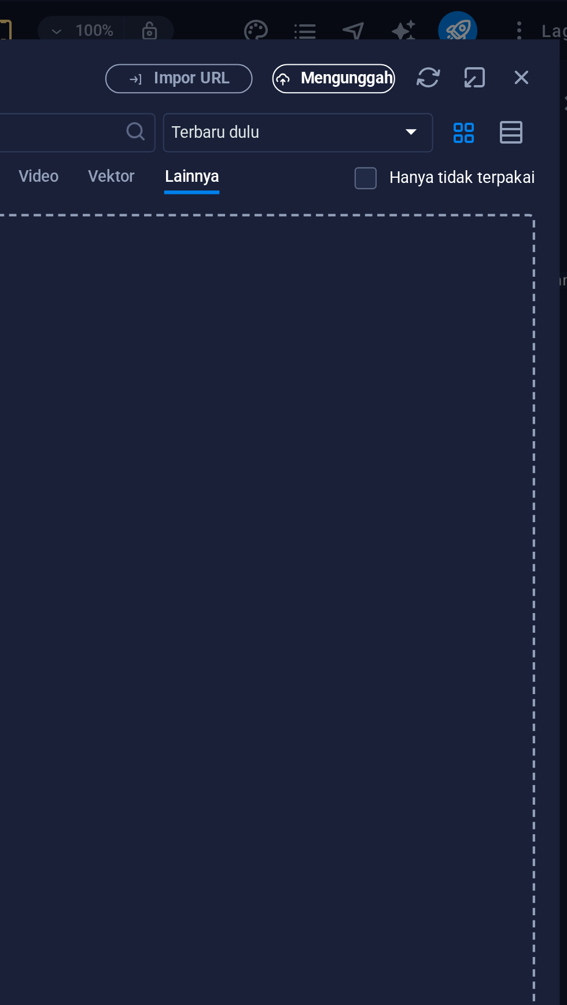
click at [447, 37] on font "Mengunggah" at bounding box center [448, 36] width 43 height 9
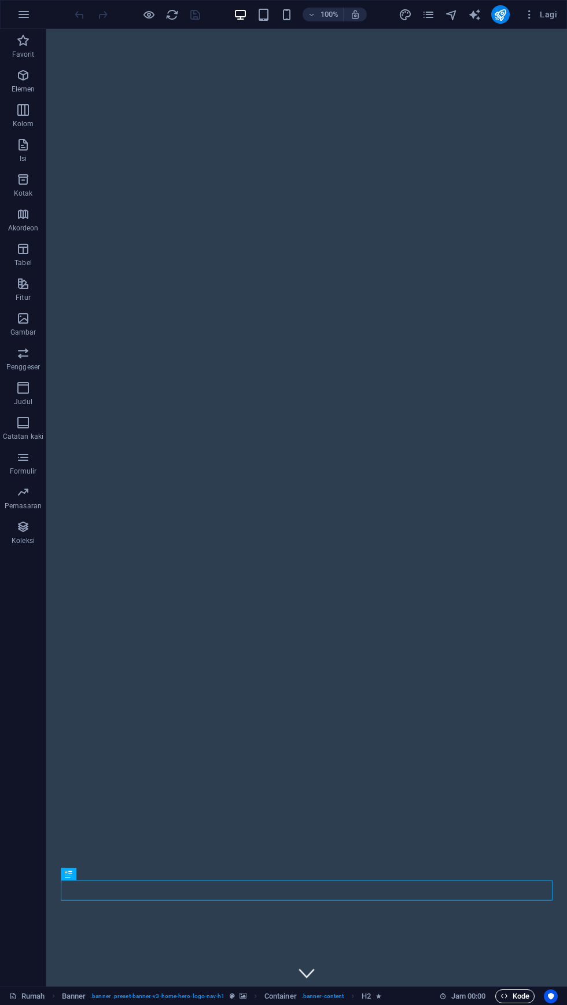
click at [511, 991] on span "Kode" at bounding box center [515, 996] width 29 height 14
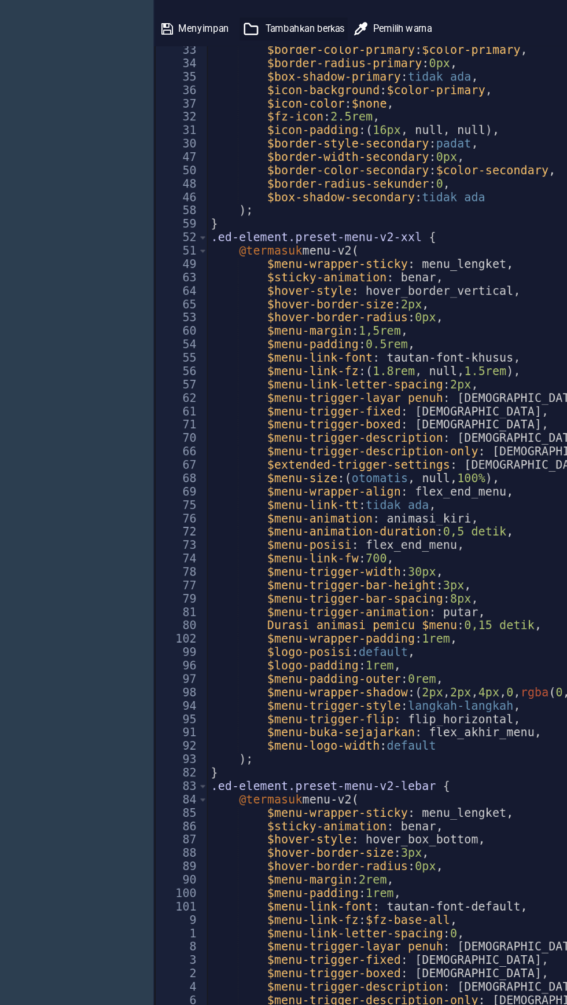
click at [379, 114] on font "Tambahkan berkas" at bounding box center [381, 117] width 48 height 6
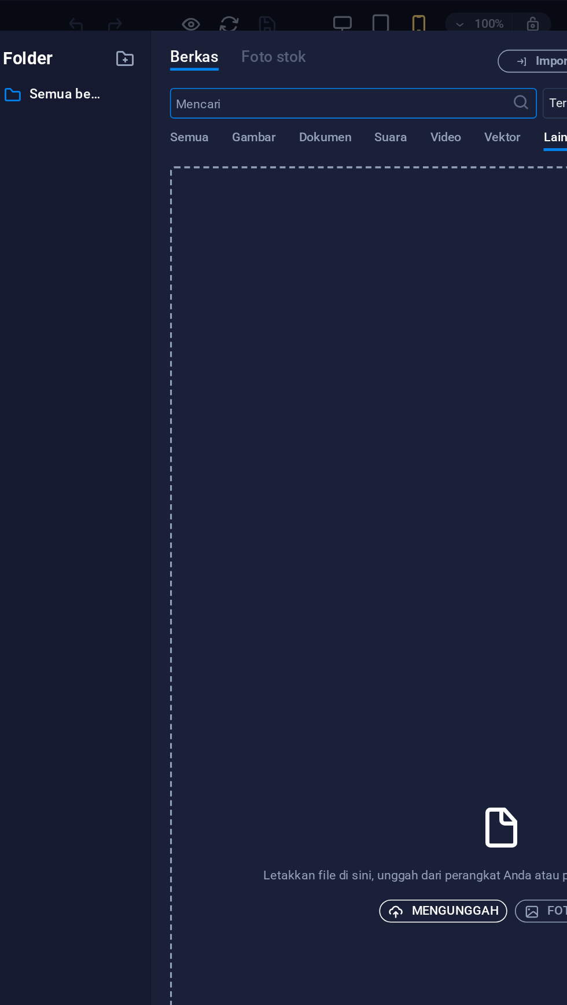
click at [304, 554] on font "Mengunggah" at bounding box center [308, 551] width 53 height 9
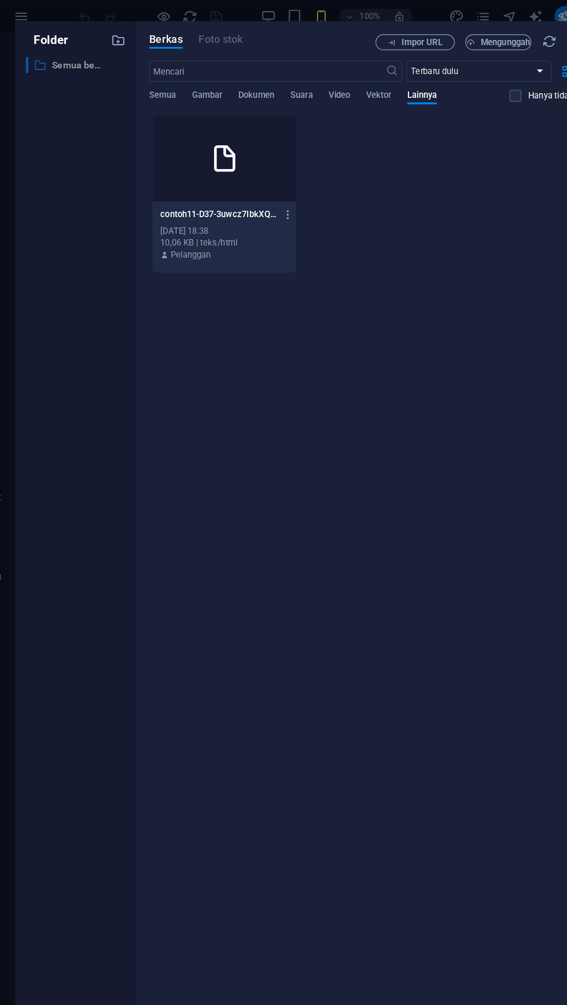
click at [71, 57] on font "Semua berkas" at bounding box center [77, 56] width 53 height 9
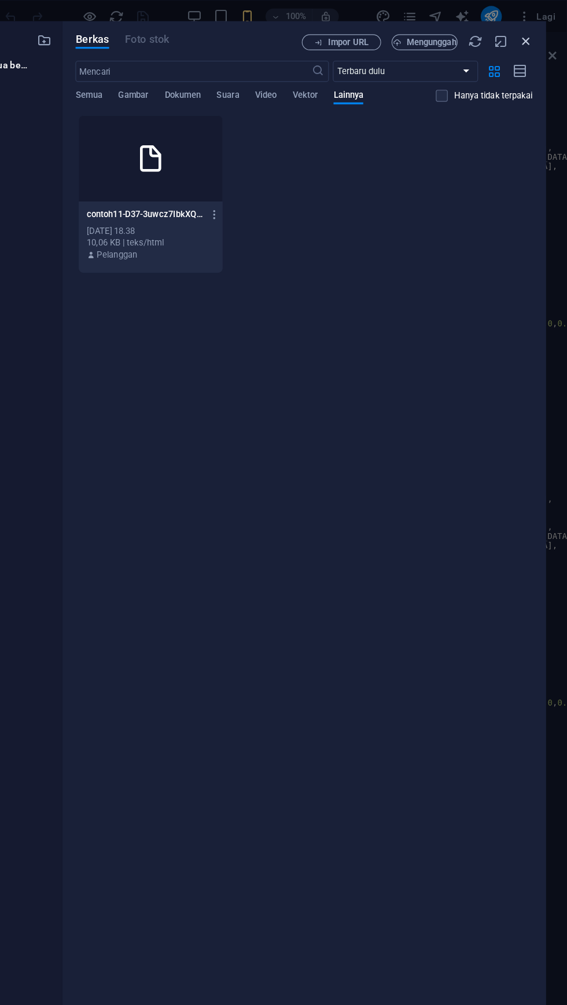
click at [534, 32] on icon "button" at bounding box center [530, 36] width 13 height 13
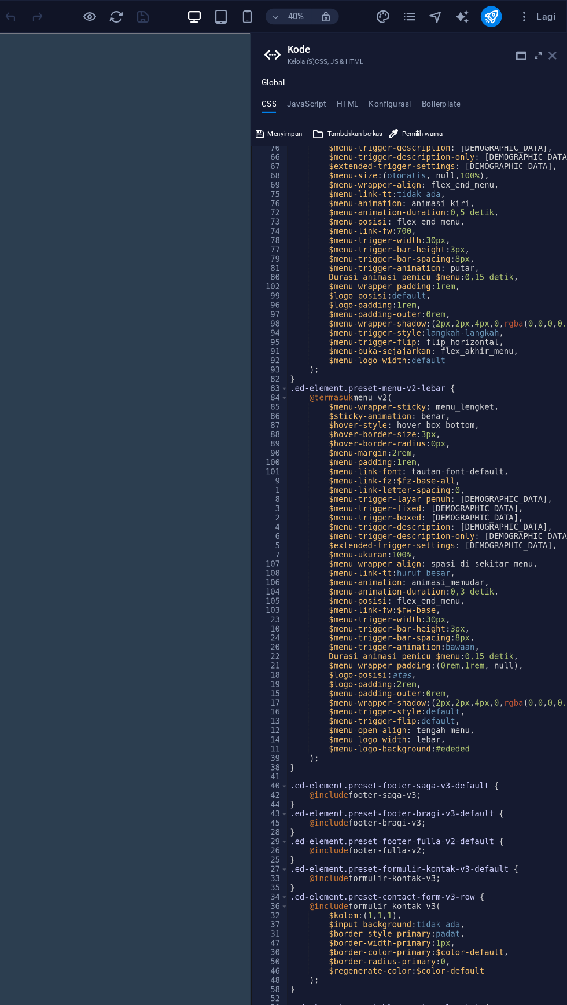
click at [554, 49] on icon at bounding box center [554, 48] width 7 height 9
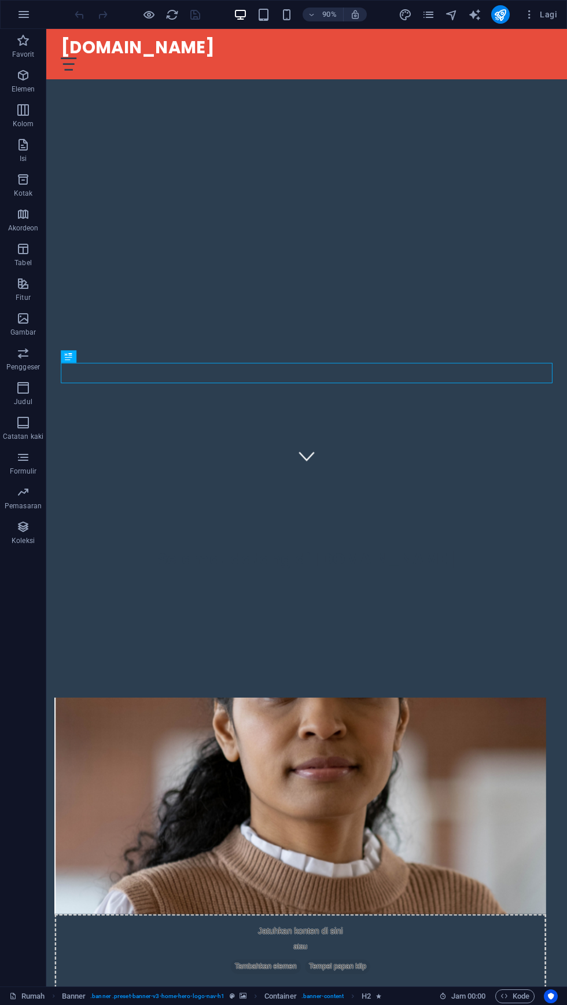
click at [339, 519] on div "Selamat datang di [DOMAIN_NAME]" at bounding box center [335, 602] width 579 height 166
click at [439, 607] on div "Selamat datang di [DOMAIN_NAME]" at bounding box center [336, 618] width 546 height 23
click at [336, 519] on div "Selamat datang di [DOMAIN_NAME]" at bounding box center [335, 602] width 579 height 166
click at [429, 607] on div "Selamat datang di [DOMAIN_NAME]" at bounding box center [336, 618] width 546 height 23
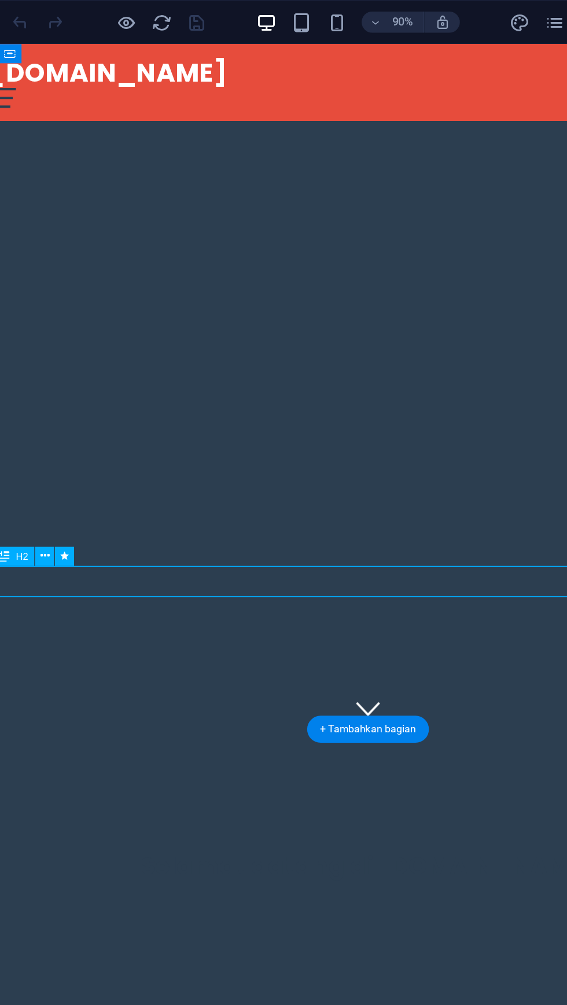
scroll to position [561, 0]
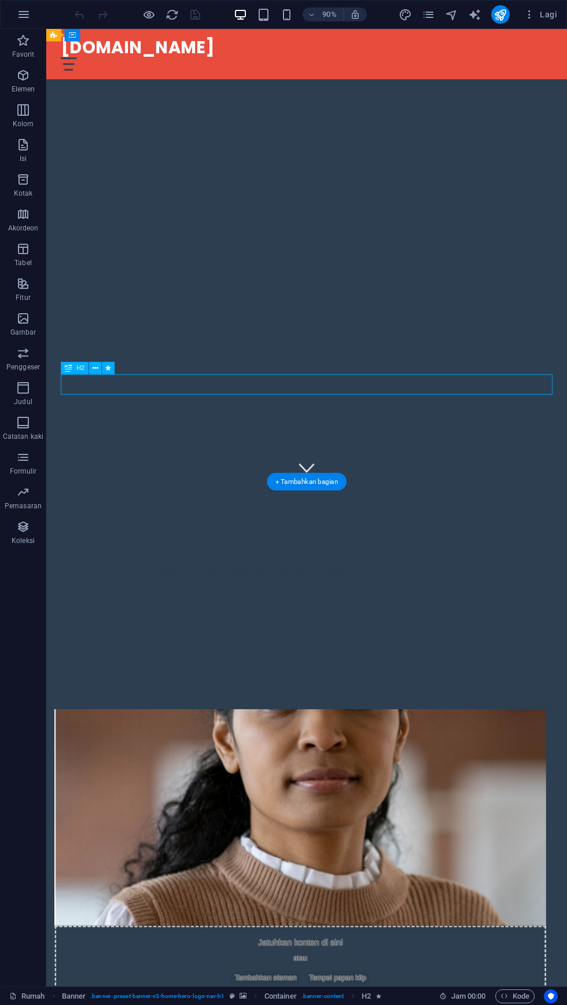
click at [567, 53] on div "bakuljahe.fun Rumah Tentang Kami Layanan Memulai Kontak" at bounding box center [335, 57] width 579 height 56
click at [567, 61] on div at bounding box center [336, 68] width 546 height 14
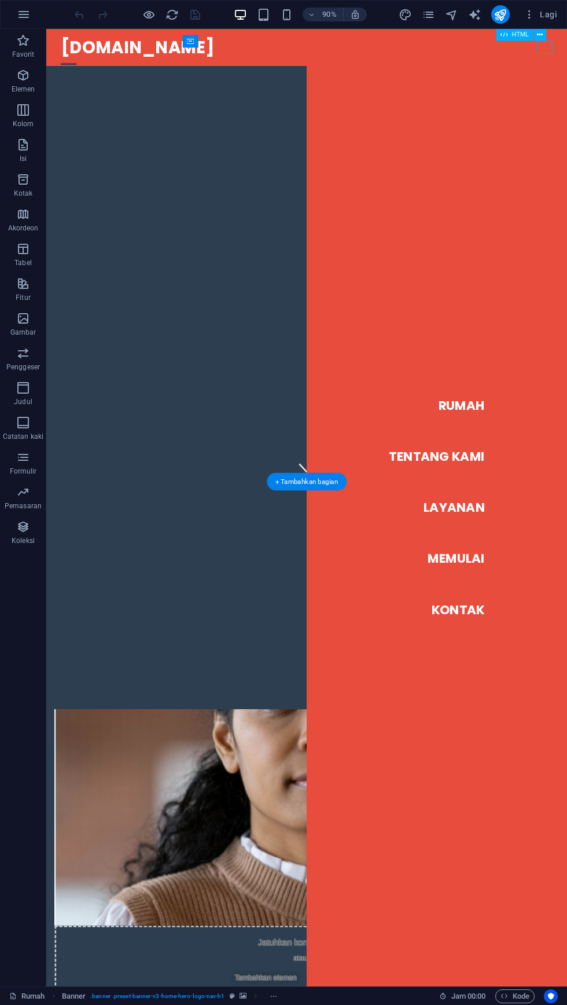
click at [567, 51] on nav "Rumah Tentang Kami Layanan Memulai Kontak" at bounding box center [480, 561] width 289 height 1064
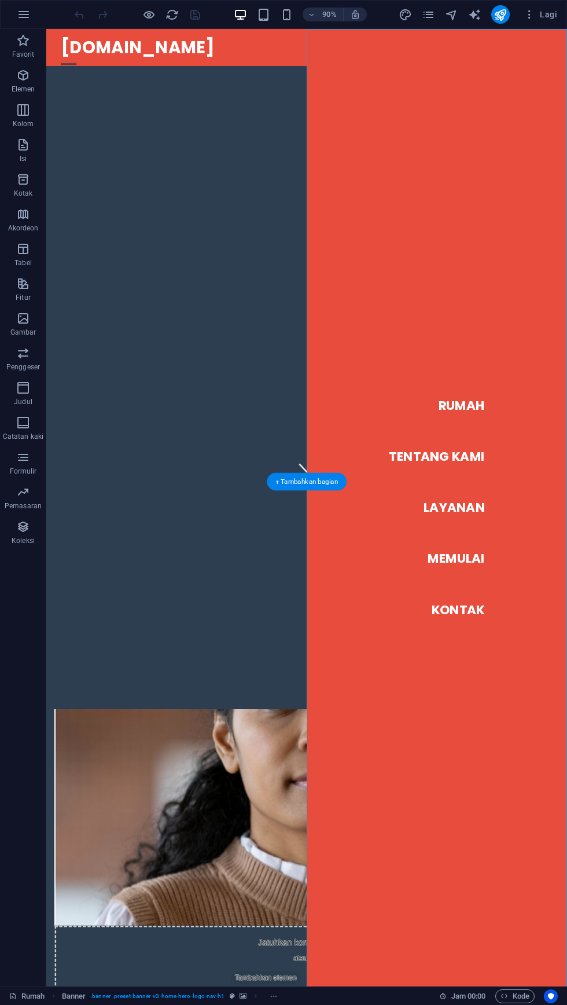
click at [270, 532] on div "Selamat datang di [DOMAIN_NAME]" at bounding box center [335, 615] width 579 height 166
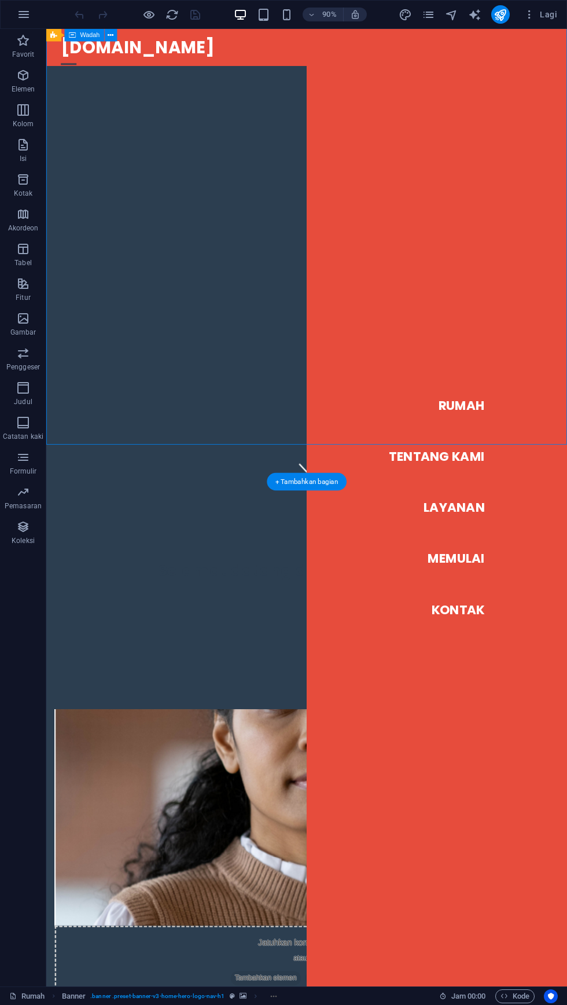
click at [567, 52] on nav "Rumah Tentang Kami Layanan Memulai Kontak" at bounding box center [480, 561] width 289 height 1064
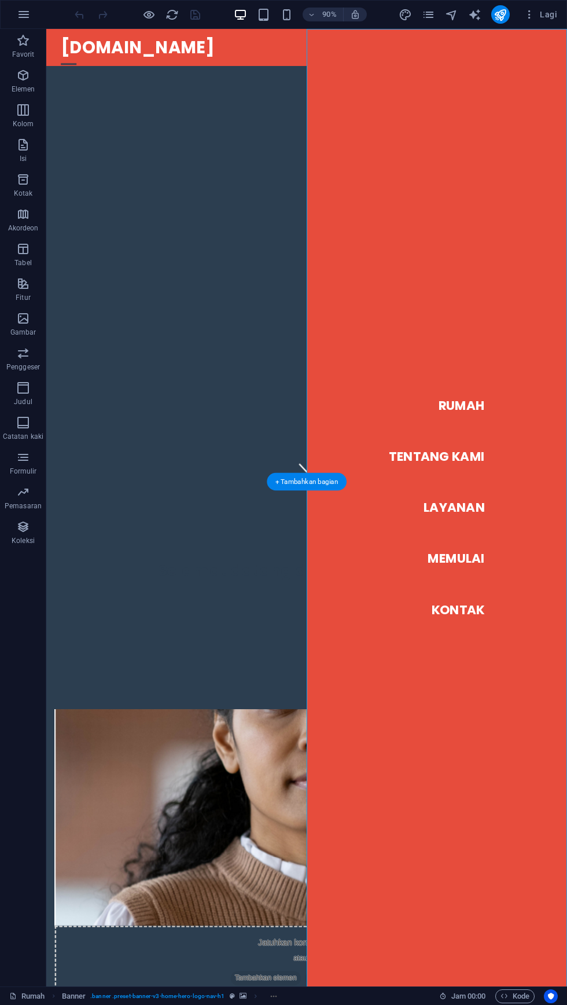
click at [343, 51] on nav "Rumah Tentang Kami Layanan Memulai Kontak" at bounding box center [480, 561] width 289 height 1064
click at [183, 642] on div at bounding box center [336, 646] width 546 height 9
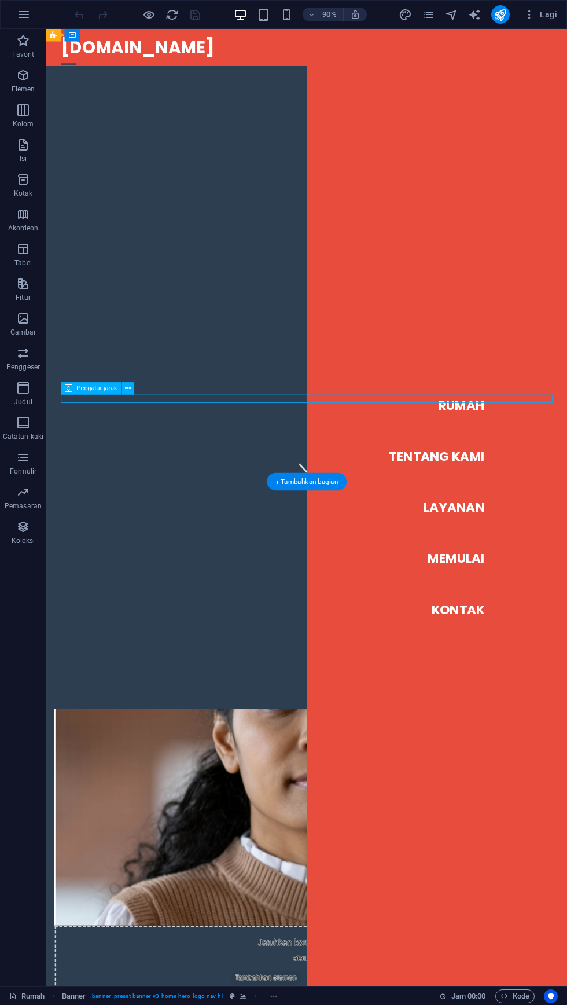
click at [80, 61] on div at bounding box center [71, 68] width 17 height 14
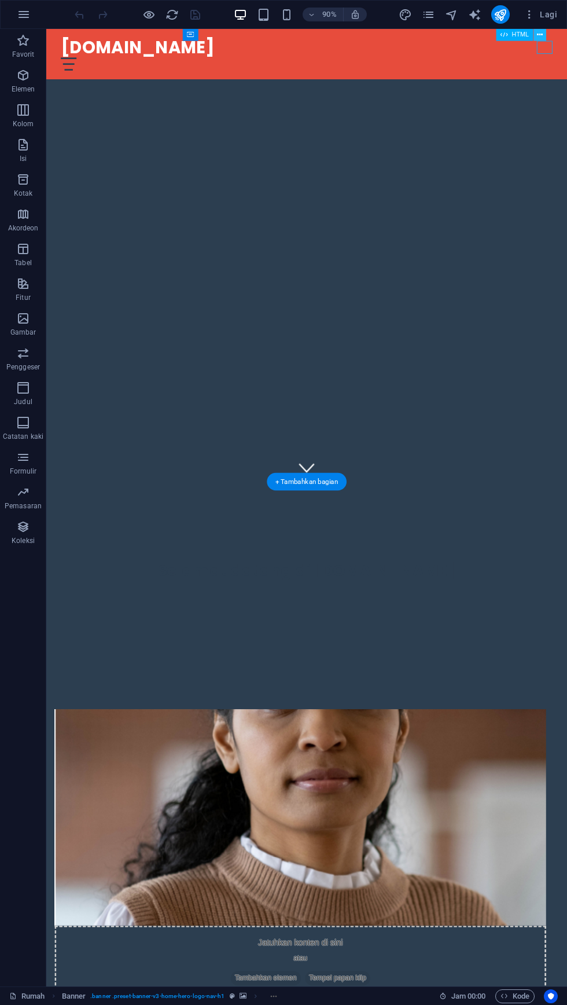
click at [540, 35] on icon at bounding box center [540, 34] width 6 height 11
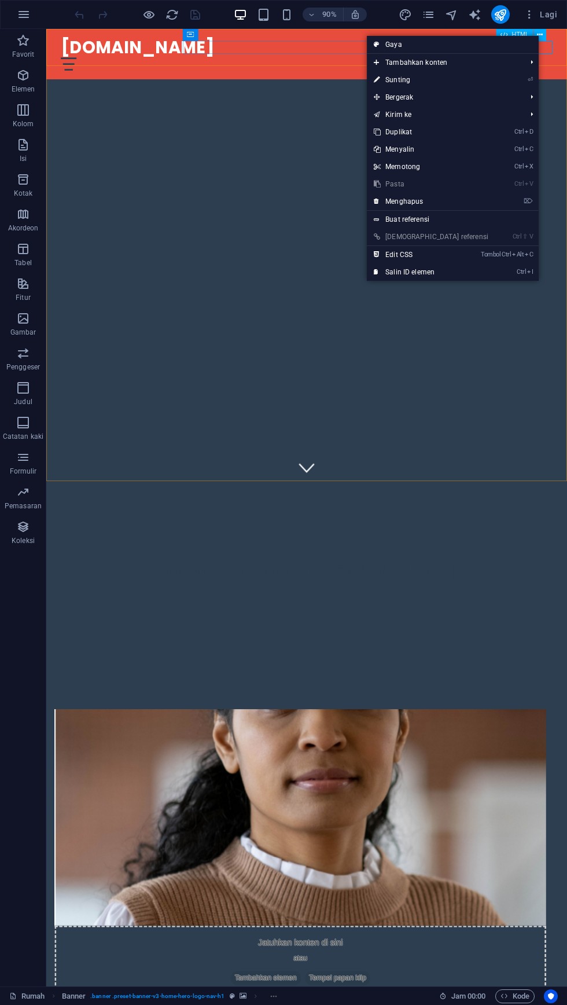
click at [325, 532] on div "Selamat datang di [DOMAIN_NAME]" at bounding box center [335, 615] width 579 height 166
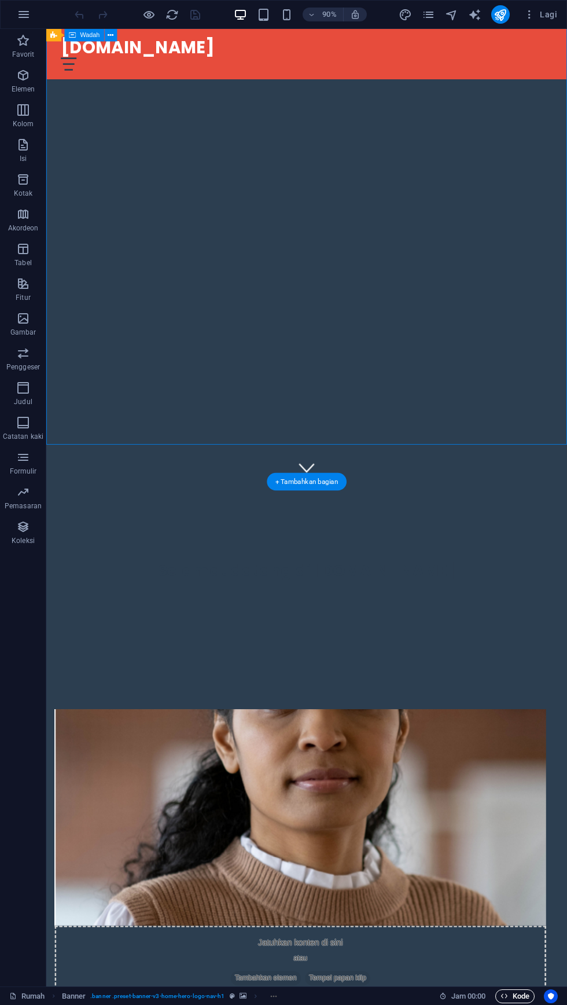
click at [521, 996] on font "Kode" at bounding box center [521, 995] width 17 height 9
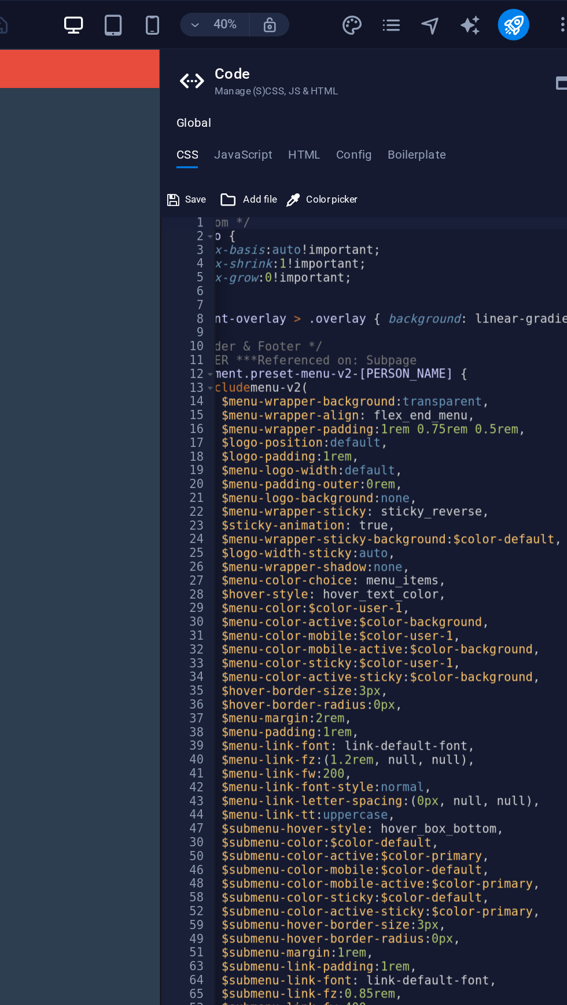
scroll to position [0, 32]
click at [383, 87] on h4 "HTML" at bounding box center [374, 93] width 19 height 13
type textarea "<a href="#main-content" class="wv-link-content button">Skip to main content</a>"
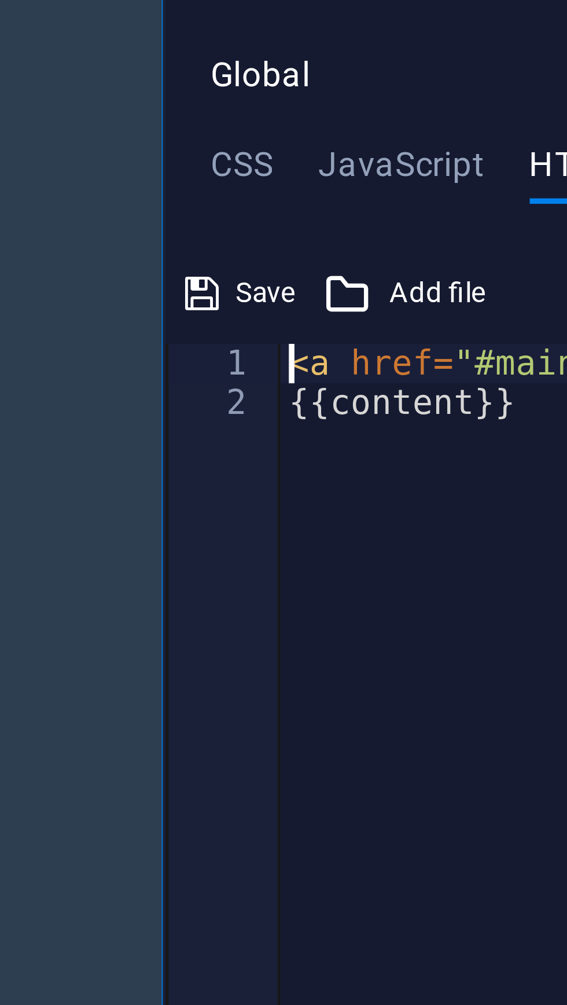
click at [315, 132] on div "< a href = "#main-content" class = "wv-link-content button" > Skip to main cont…" at bounding box center [483, 565] width 340 height 875
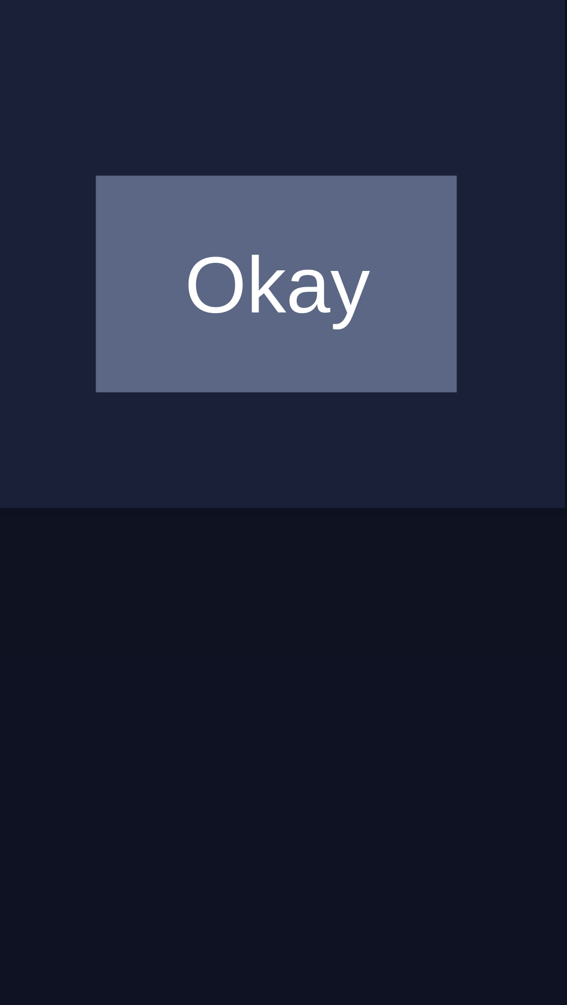
scroll to position [2, 0]
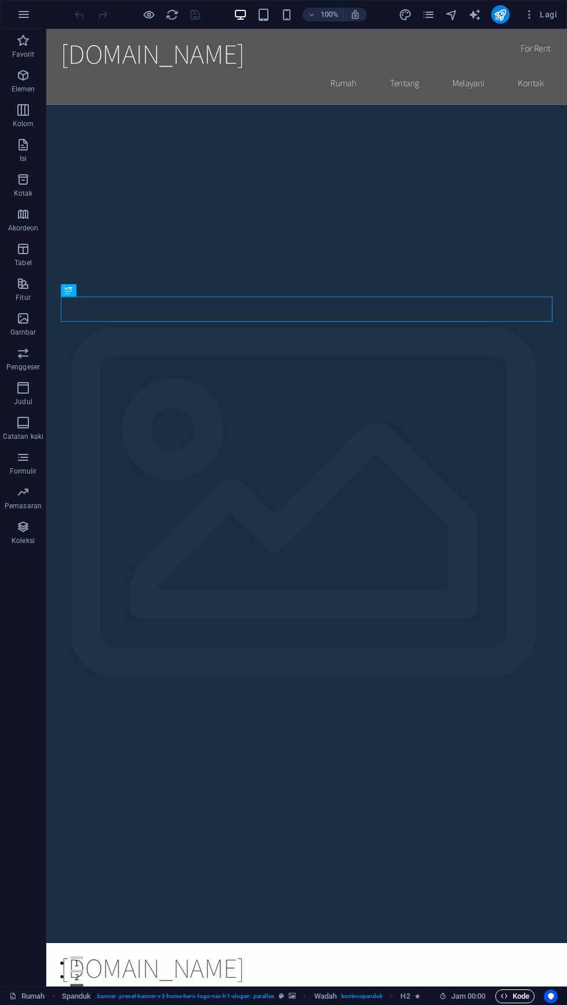
click at [515, 994] on font "Kode" at bounding box center [521, 995] width 17 height 9
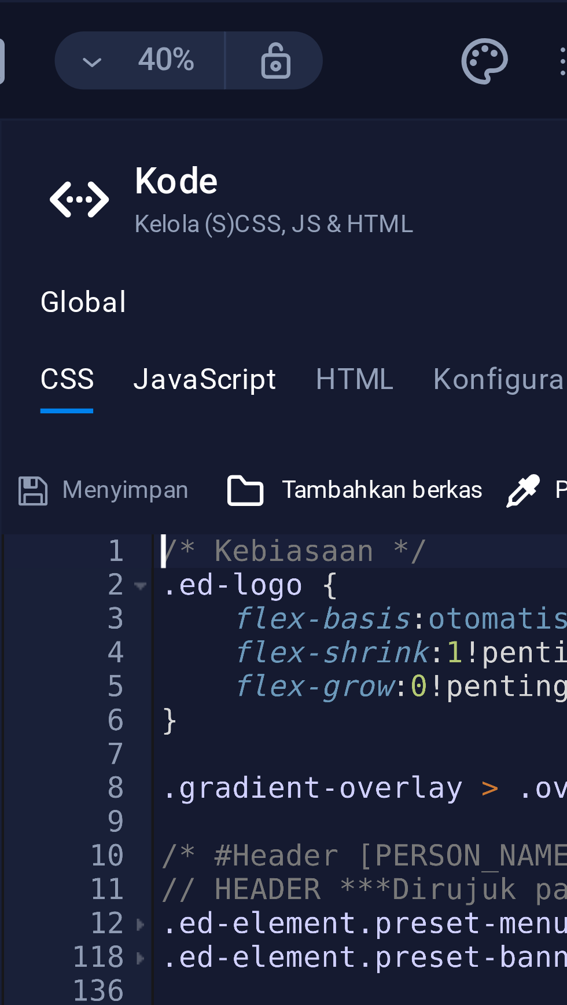
click at [335, 94] on font "JavaScript" at bounding box center [338, 91] width 34 height 8
type textarea "/* JS for preset "Menu V2" */"
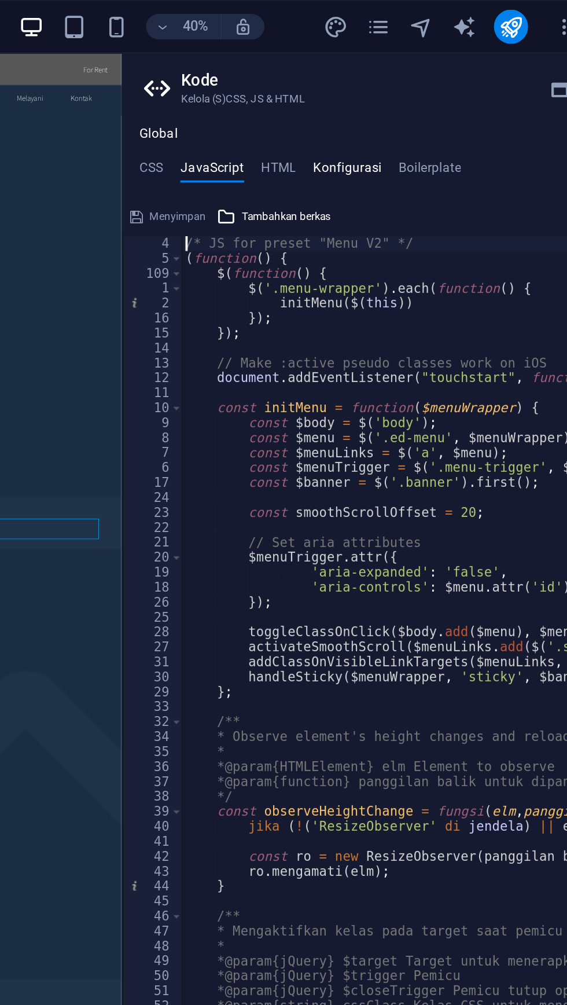
click at [420, 88] on font "Konfigurasi" at bounding box center [412, 91] width 38 height 8
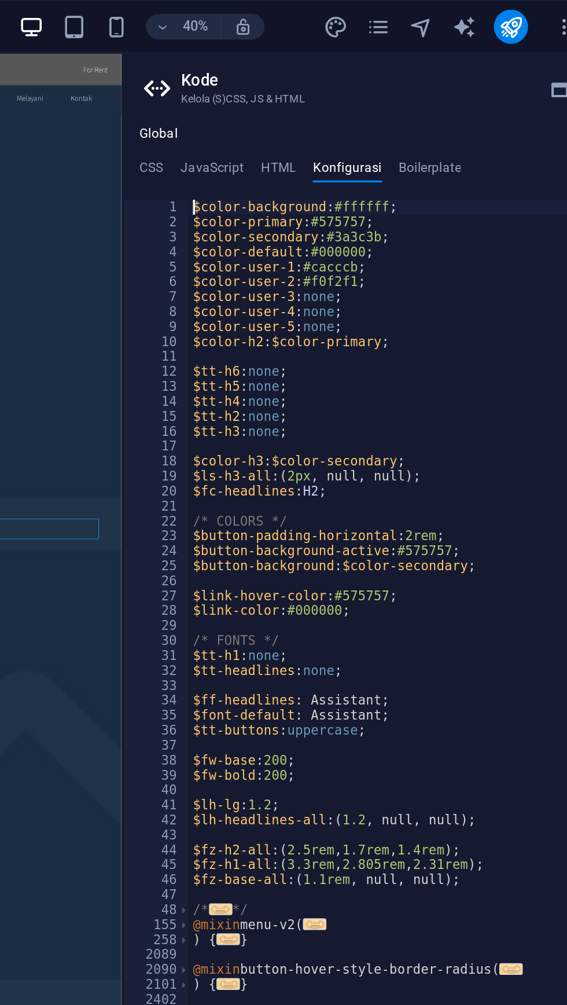
type textarea "$color-background: #ffffff;"
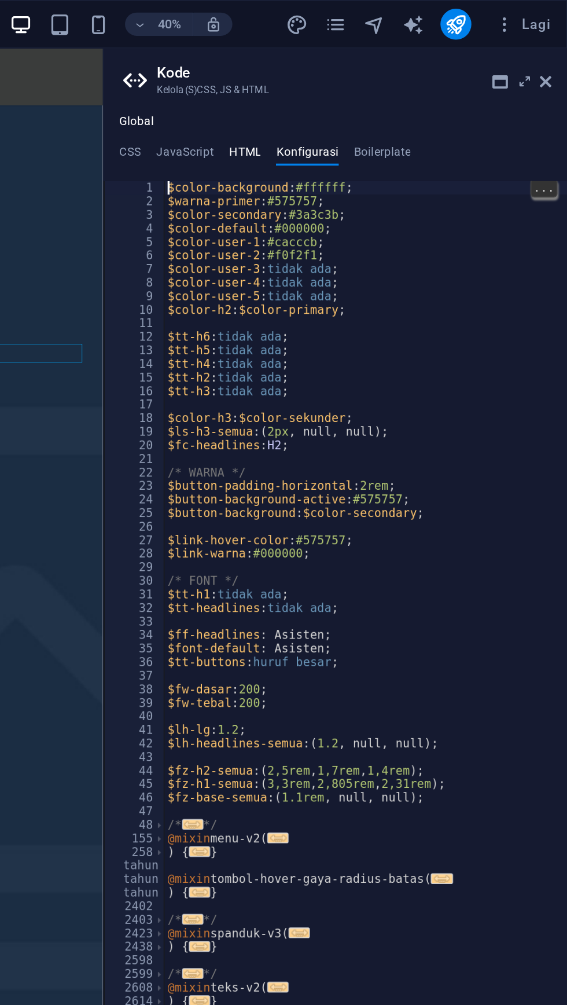
click at [374, 93] on font "HTML" at bounding box center [374, 91] width 19 height 8
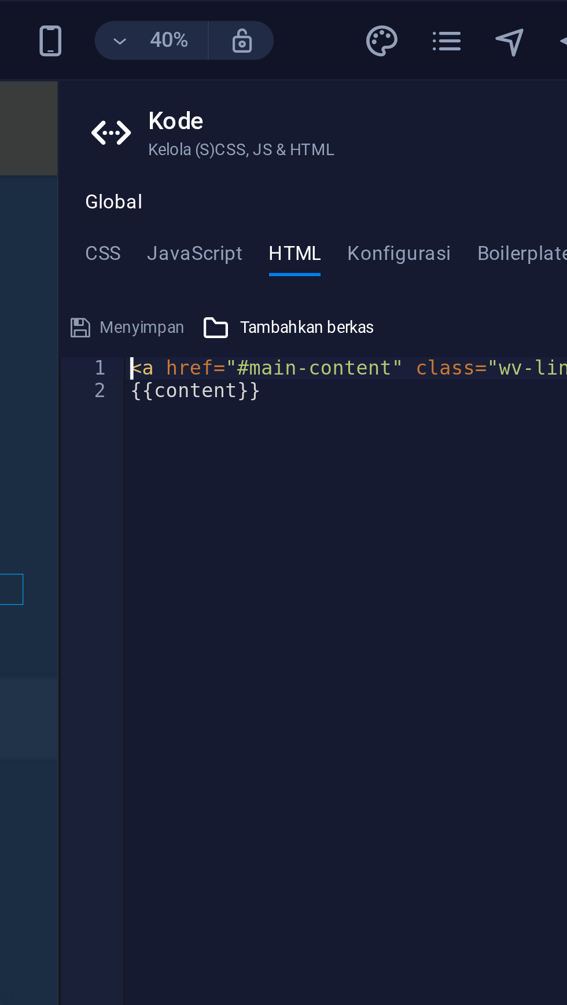
click at [316, 130] on div "< a href = "#main-content" class = "wv-link-content button" > Skip to main cont…" at bounding box center [483, 565] width 340 height 875
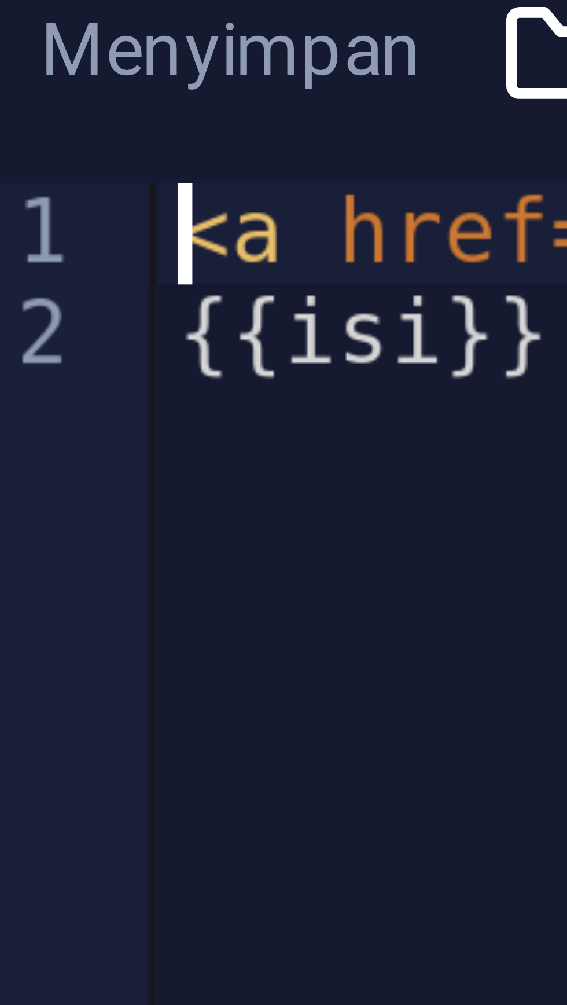
type textarea "<a href="#main-content" class="wv-link-content button">Skip to main content</a>"
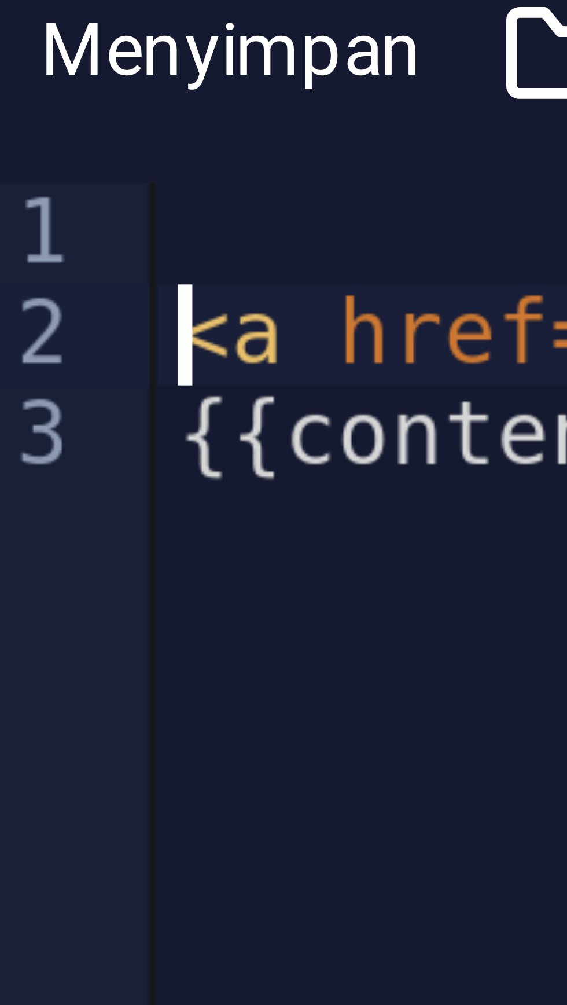
click at [317, 131] on div "< a href = "#main-content" class = "wv-link-content button" > Skip to main cont…" at bounding box center [483, 565] width 340 height 875
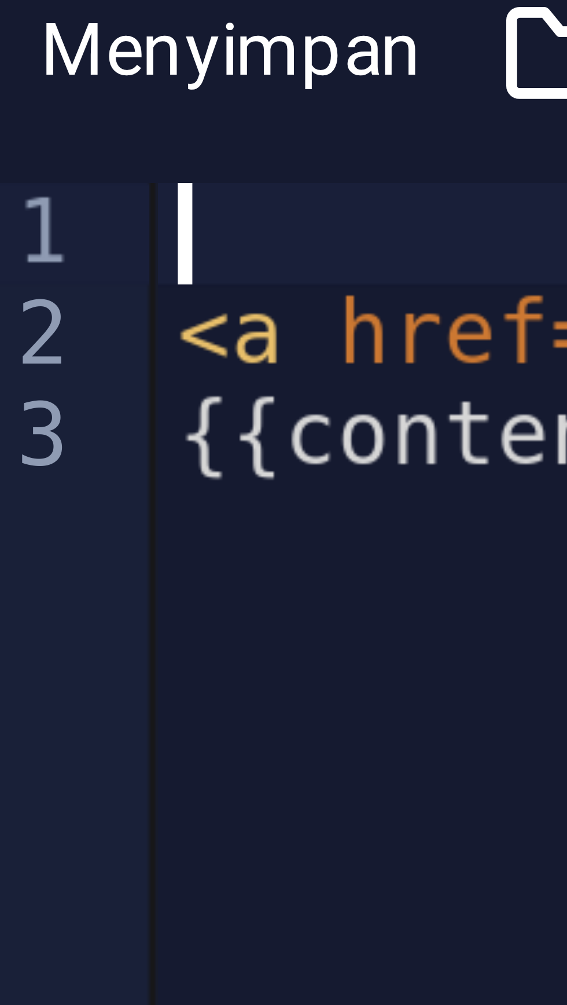
click at [316, 132] on div "< a href = "#main-content" class = "wv-link-content button" > Skip to main cont…" at bounding box center [483, 565] width 340 height 875
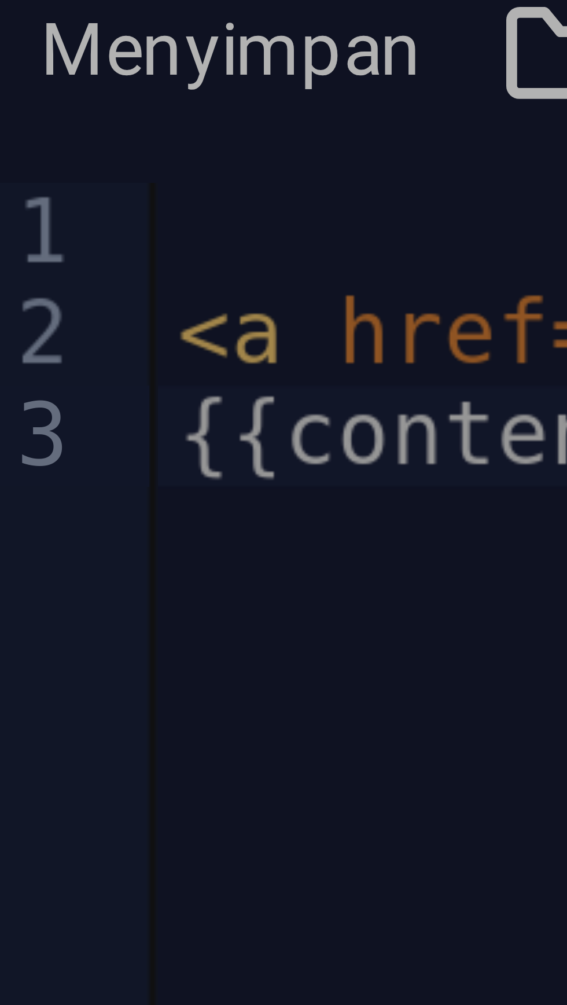
scroll to position [2, 0]
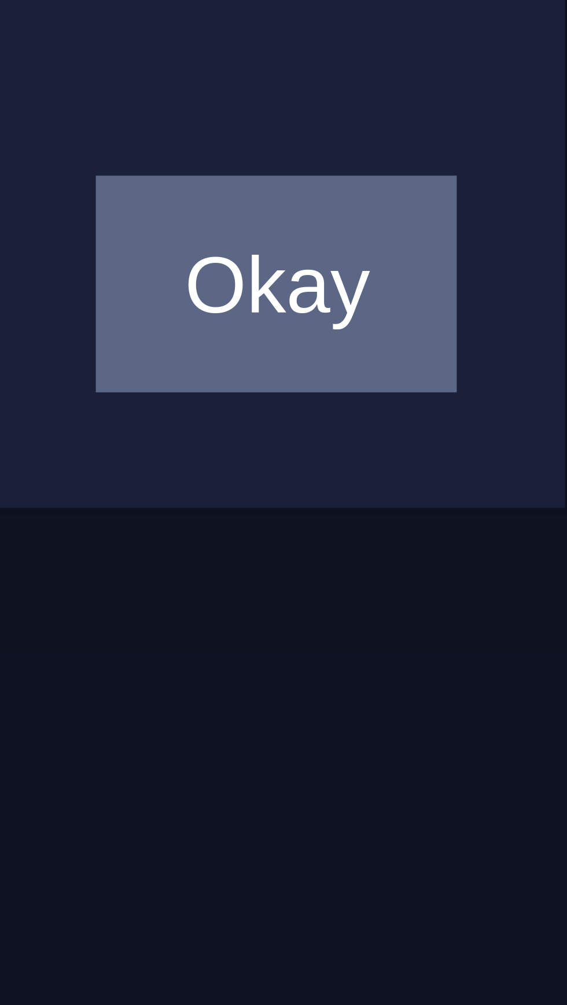
click at [385, 523] on button "Okay" at bounding box center [381, 524] width 29 height 17
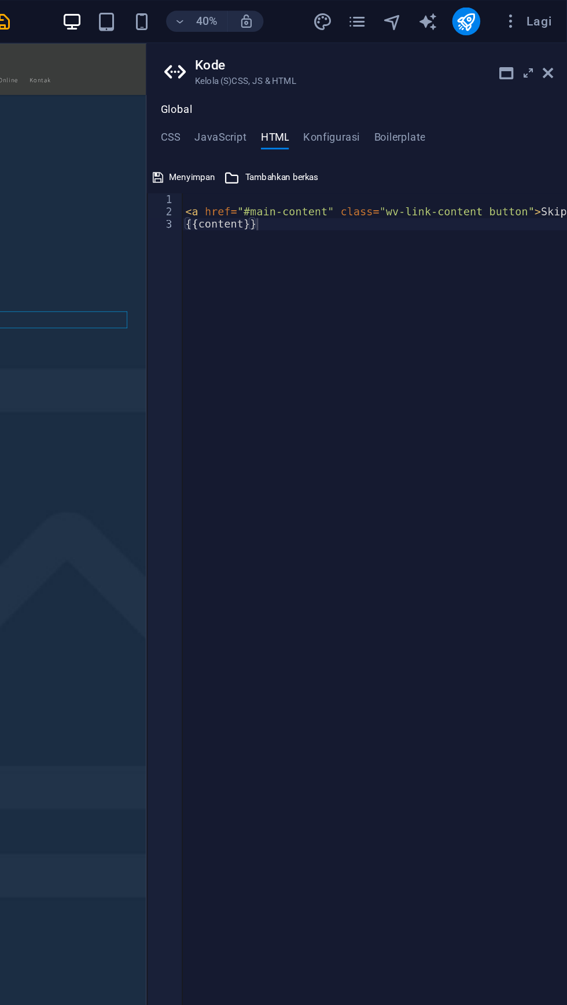
scroll to position [0, 0]
click at [544, 139] on div "< a href = "#main-content" class = "wv-link-content button" > Skip to main cont…" at bounding box center [483, 565] width 340 height 875
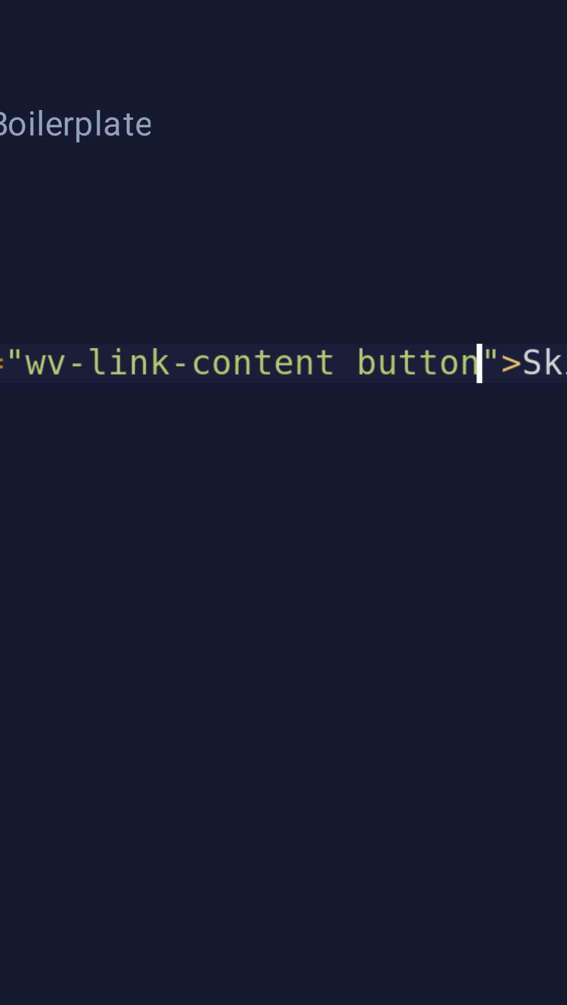
click at [541, 140] on div "< a href = "#main-content" class = "wv-link-content button" > Skip to main cont…" at bounding box center [483, 565] width 340 height 875
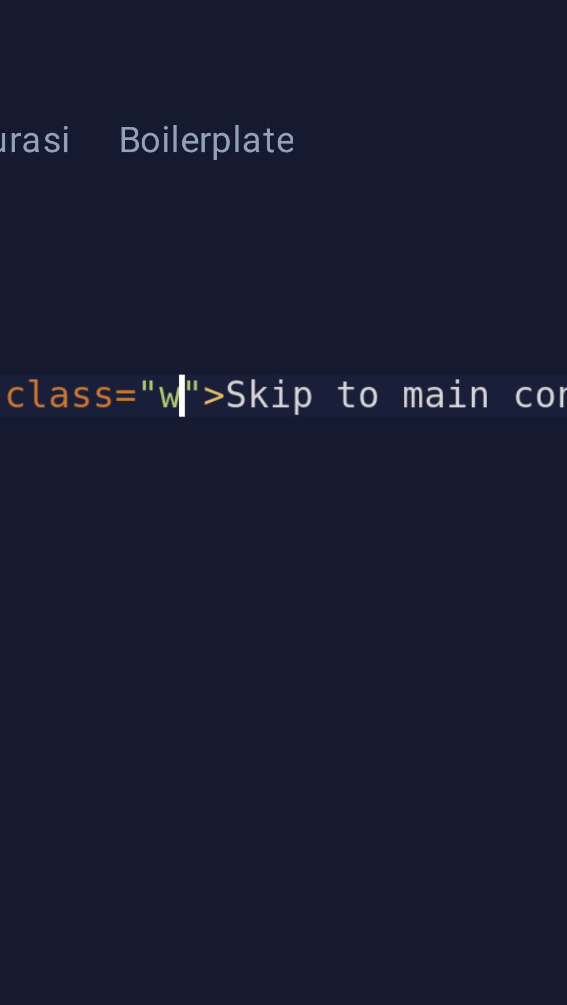
type textarea "<a href="#main-content" class="">Skip to main content</a>"
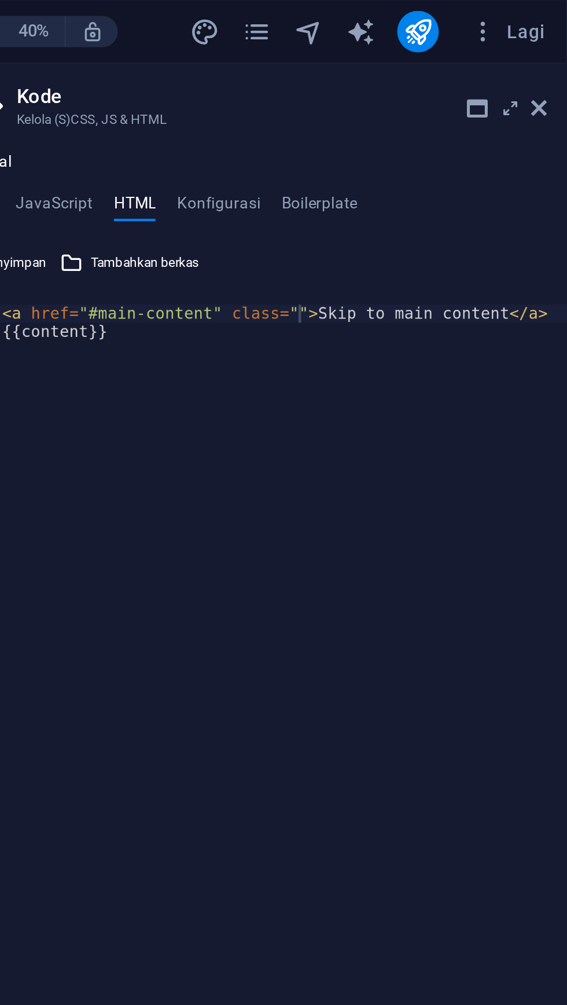
scroll to position [0, 0]
